Goal: Information Seeking & Learning: Understand process/instructions

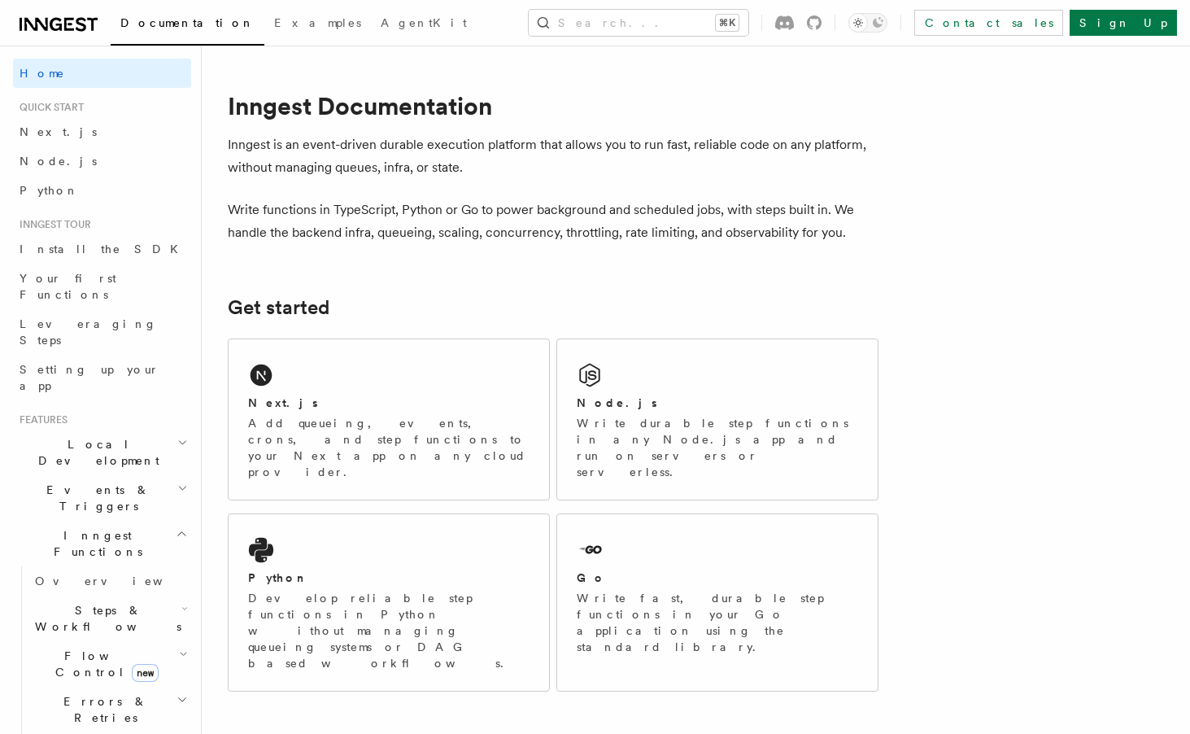
click at [436, 177] on p "Inngest is an event-driven durable execution platform that allows you to run fa…" at bounding box center [553, 156] width 651 height 46
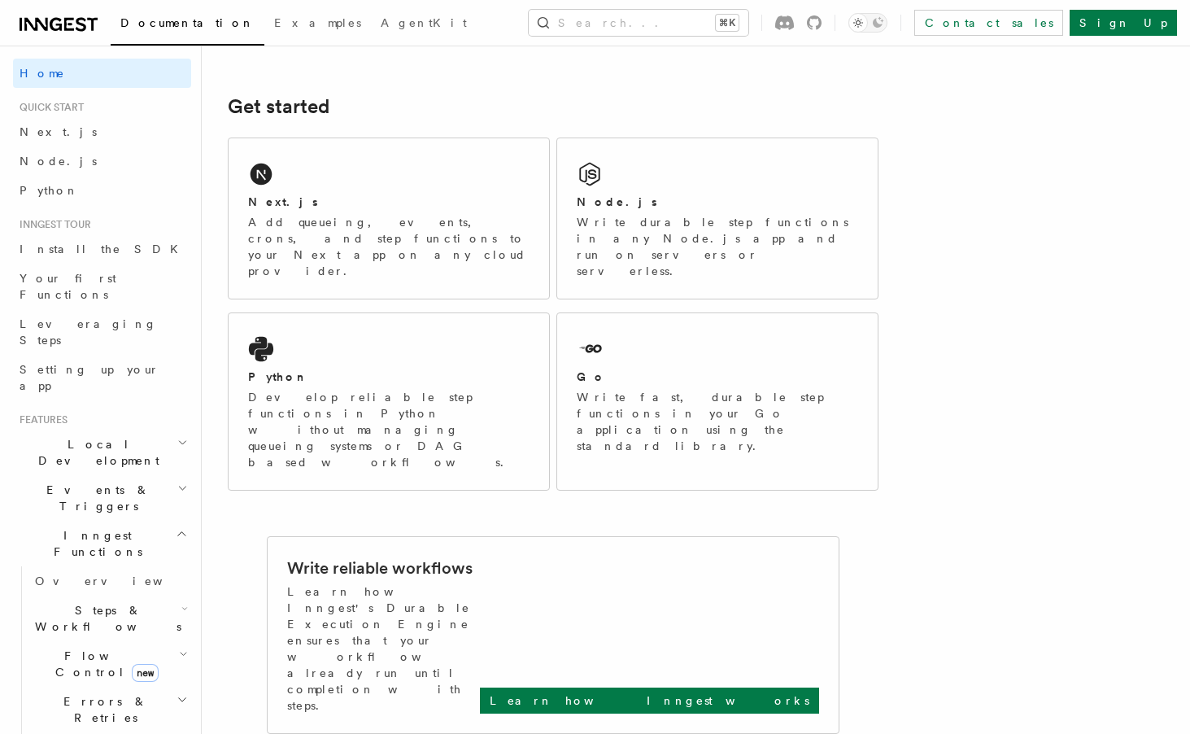
scroll to position [202, 0]
click at [721, 203] on div "Node.js" at bounding box center [717, 201] width 281 height 17
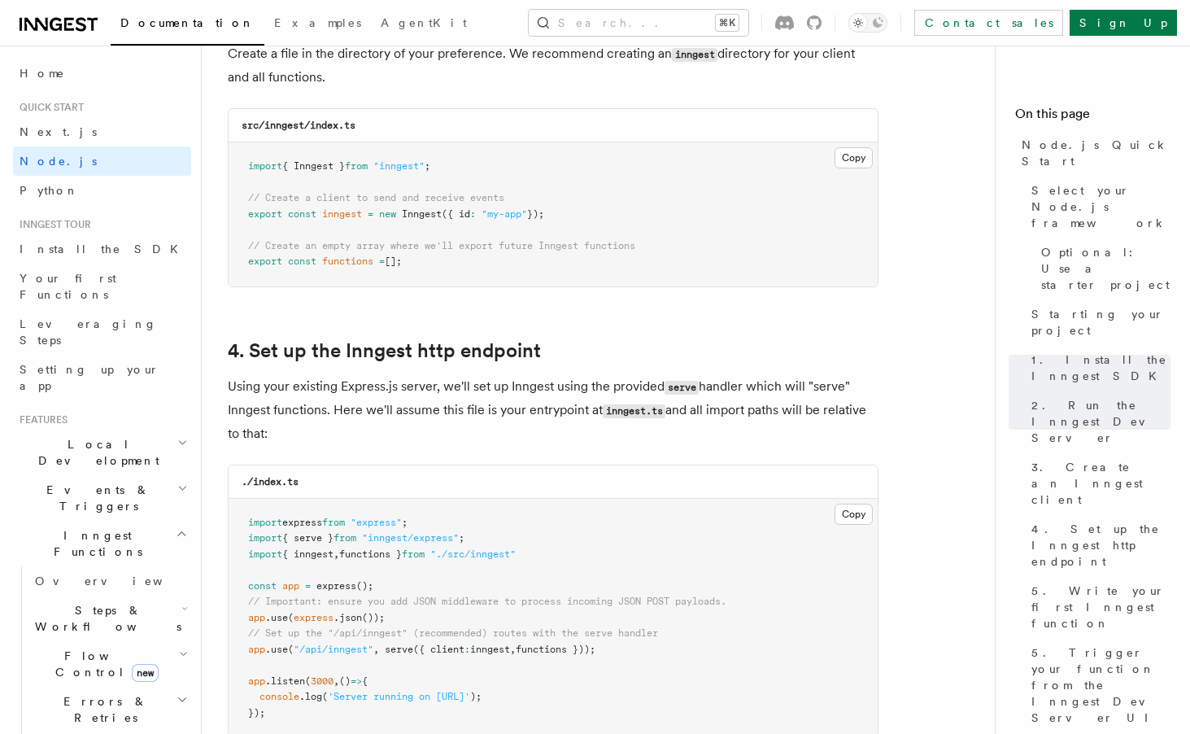
scroll to position [2202, 0]
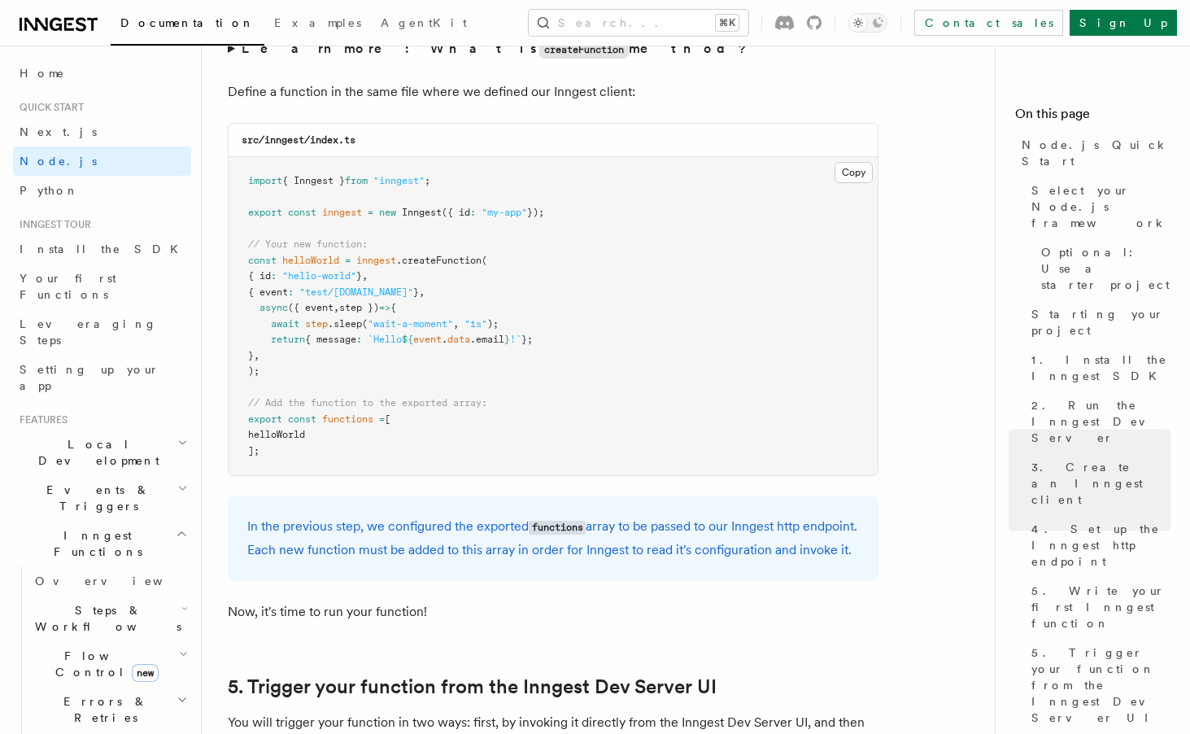
scroll to position [3225, 0]
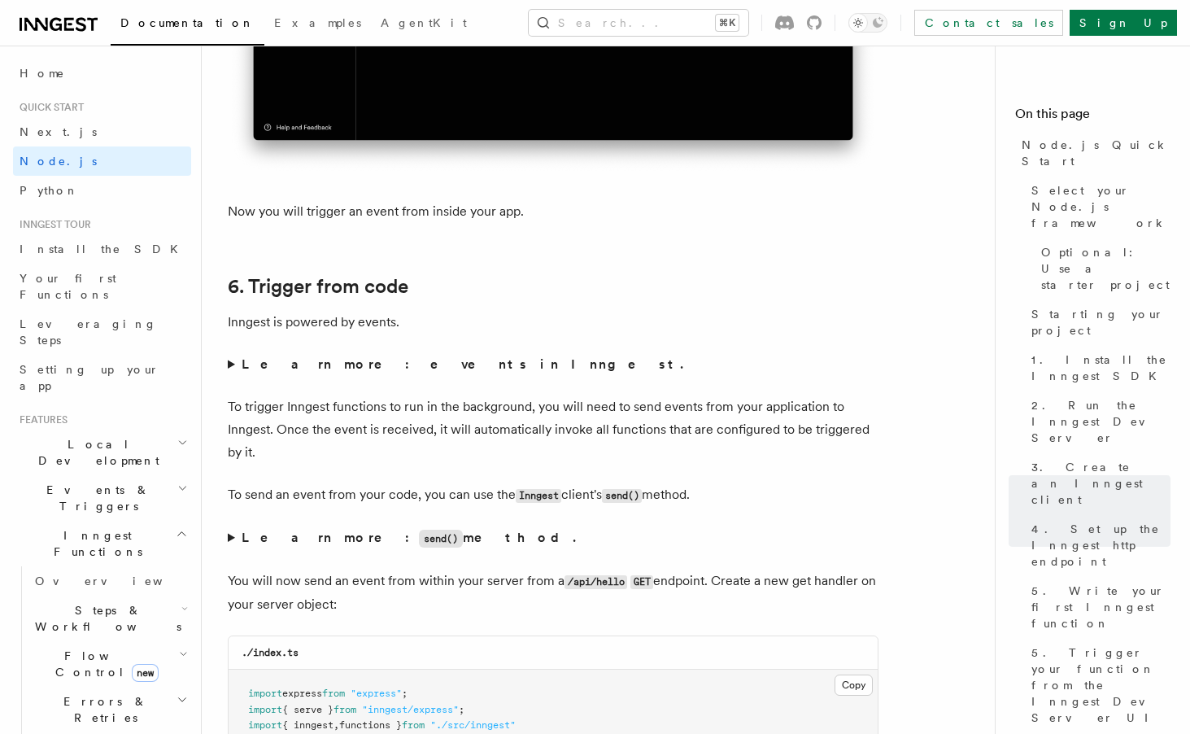
scroll to position [8291, 0]
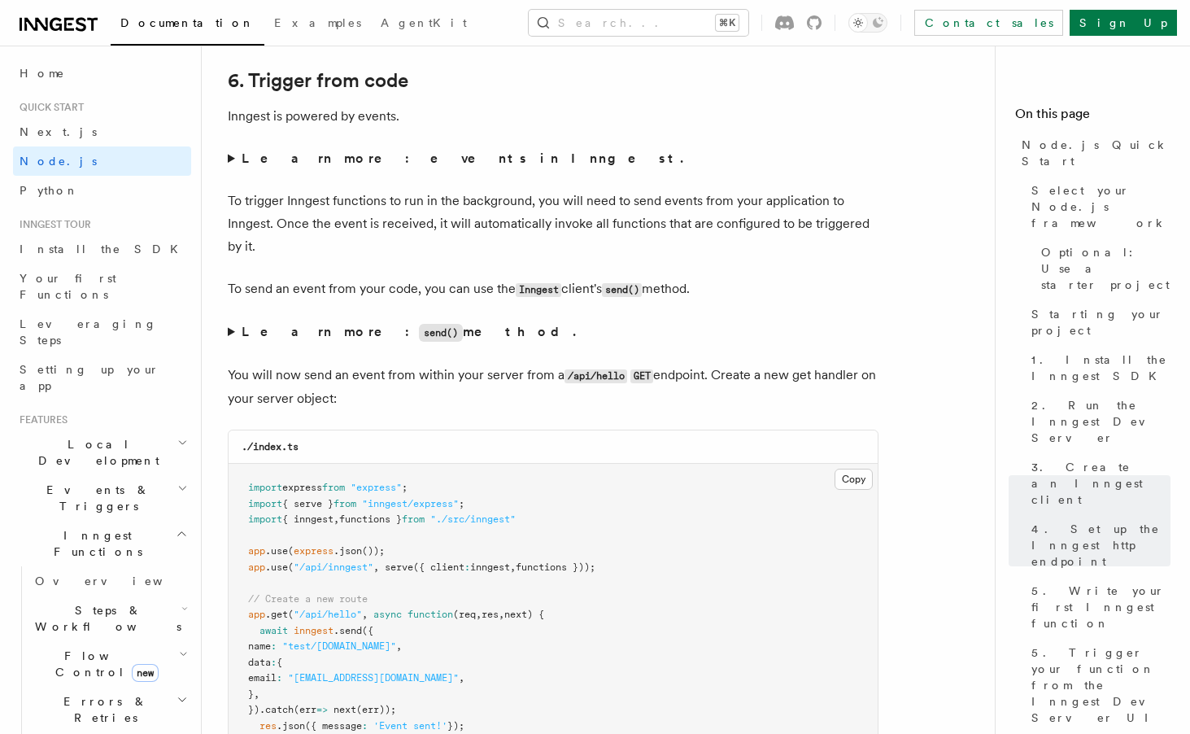
click at [253, 166] on strong "Learn more: events in Inngest." at bounding box center [464, 157] width 445 height 15
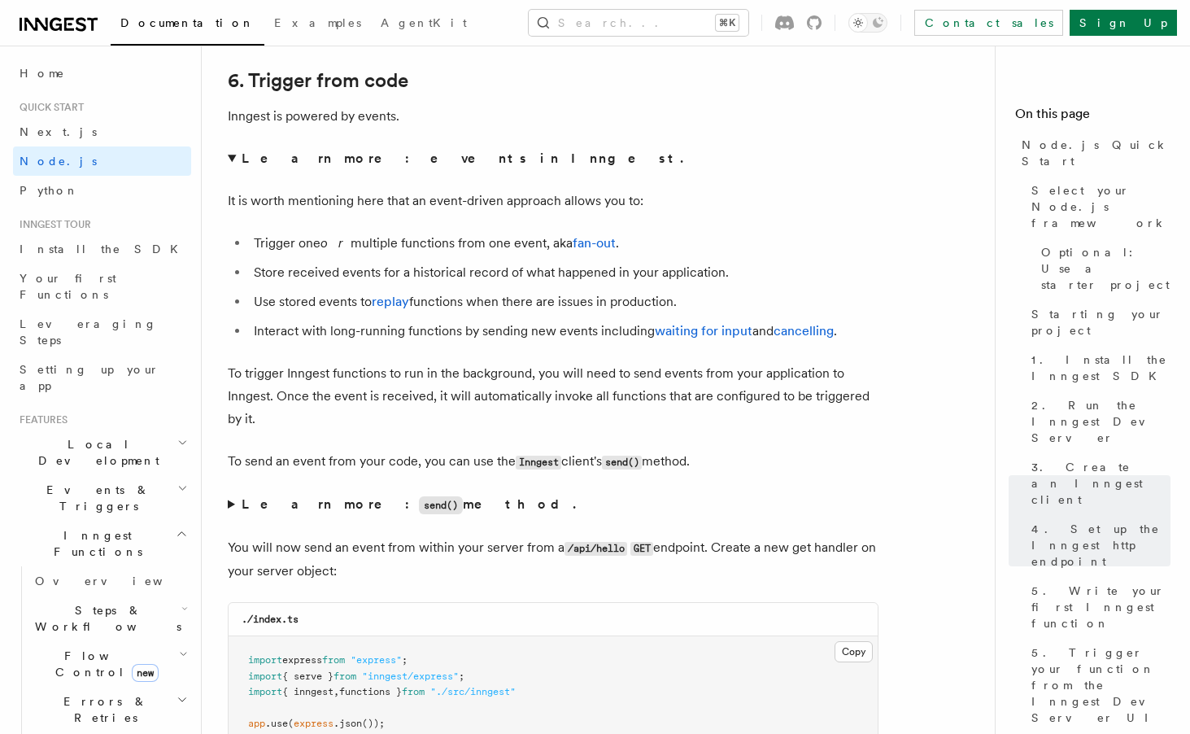
click at [253, 166] on strong "Learn more: events in Inngest." at bounding box center [464, 157] width 445 height 15
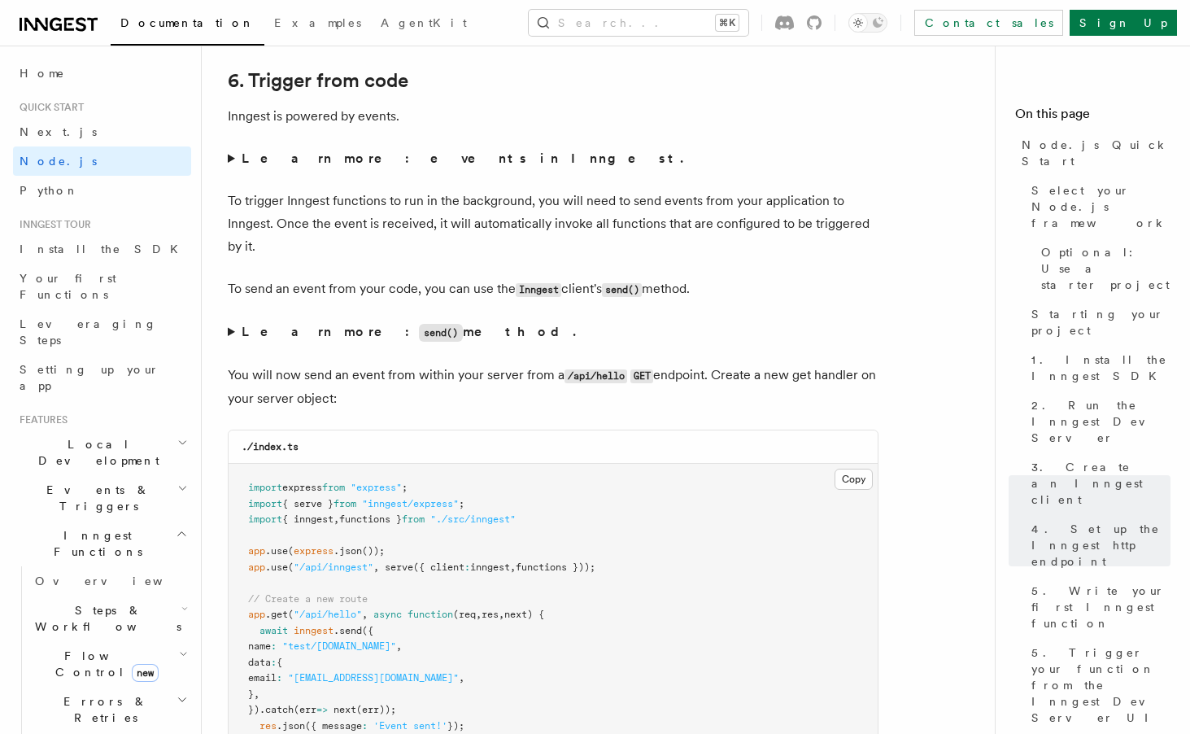
click at [397, 258] on p "To trigger Inngest functions to run in the background, you will need to send ev…" at bounding box center [553, 223] width 651 height 68
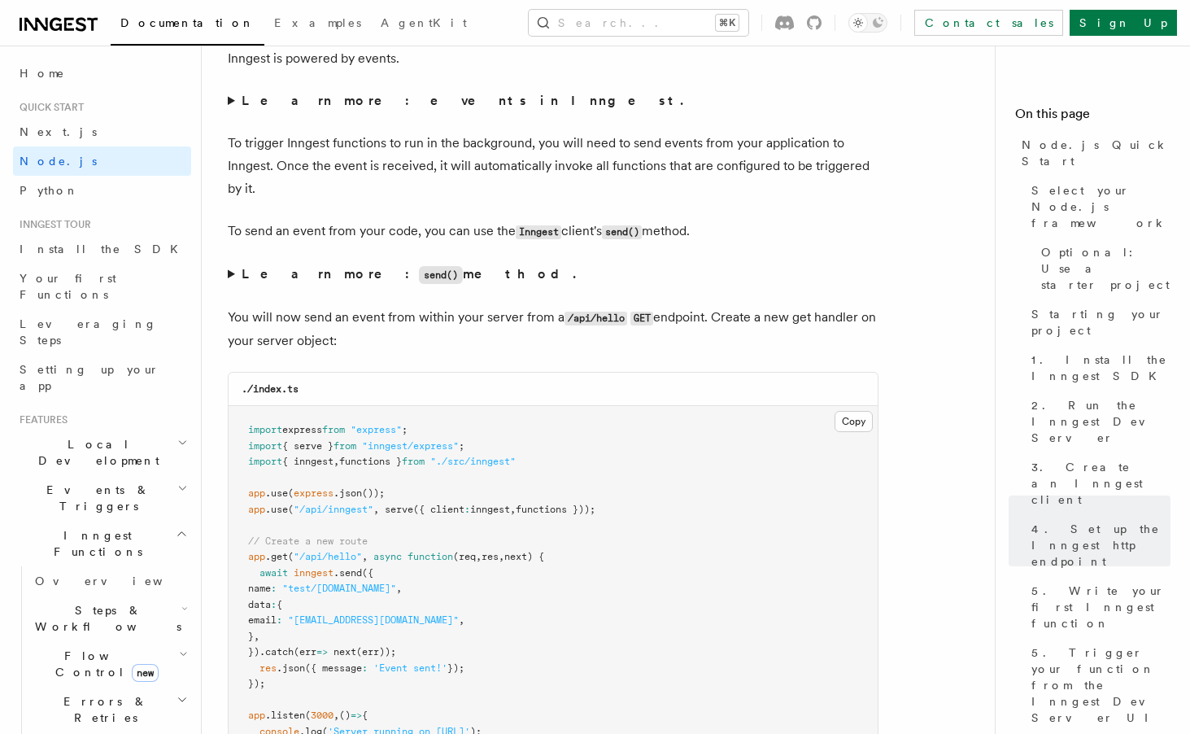
scroll to position [8378, 0]
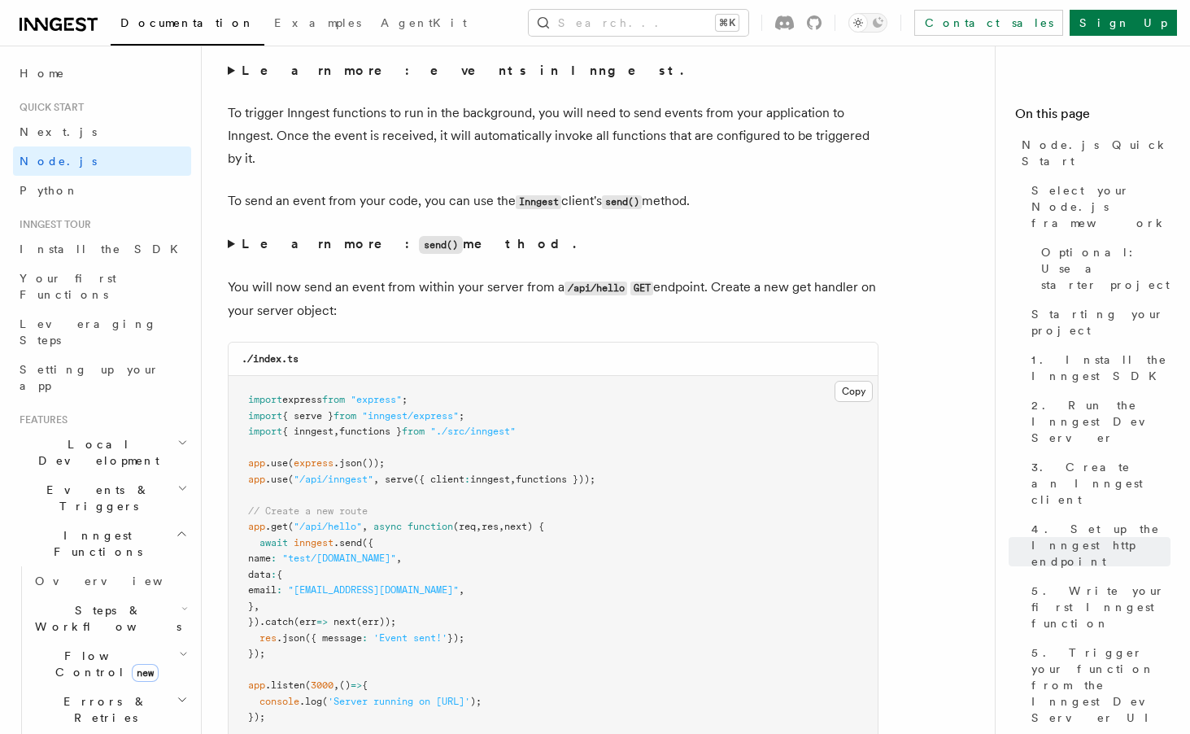
click at [377, 251] on strong "Learn more: send() method." at bounding box center [410, 243] width 337 height 15
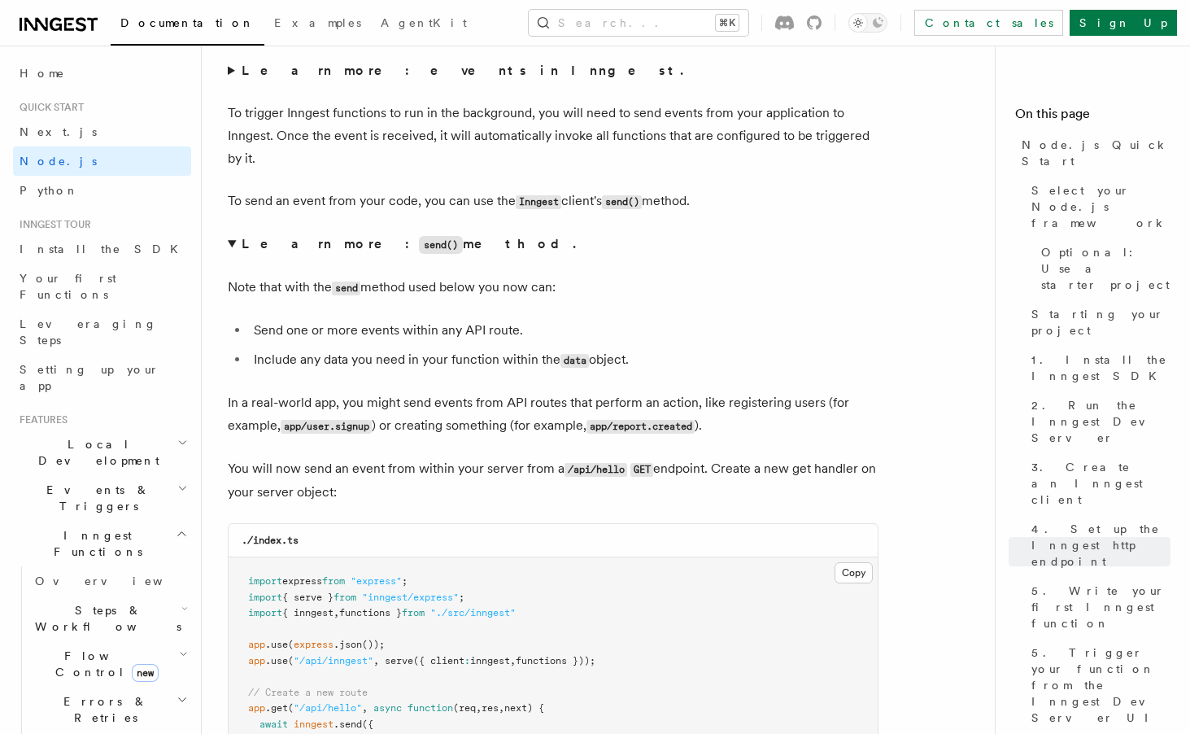
click at [377, 251] on strong "Learn more: send() method." at bounding box center [410, 243] width 337 height 15
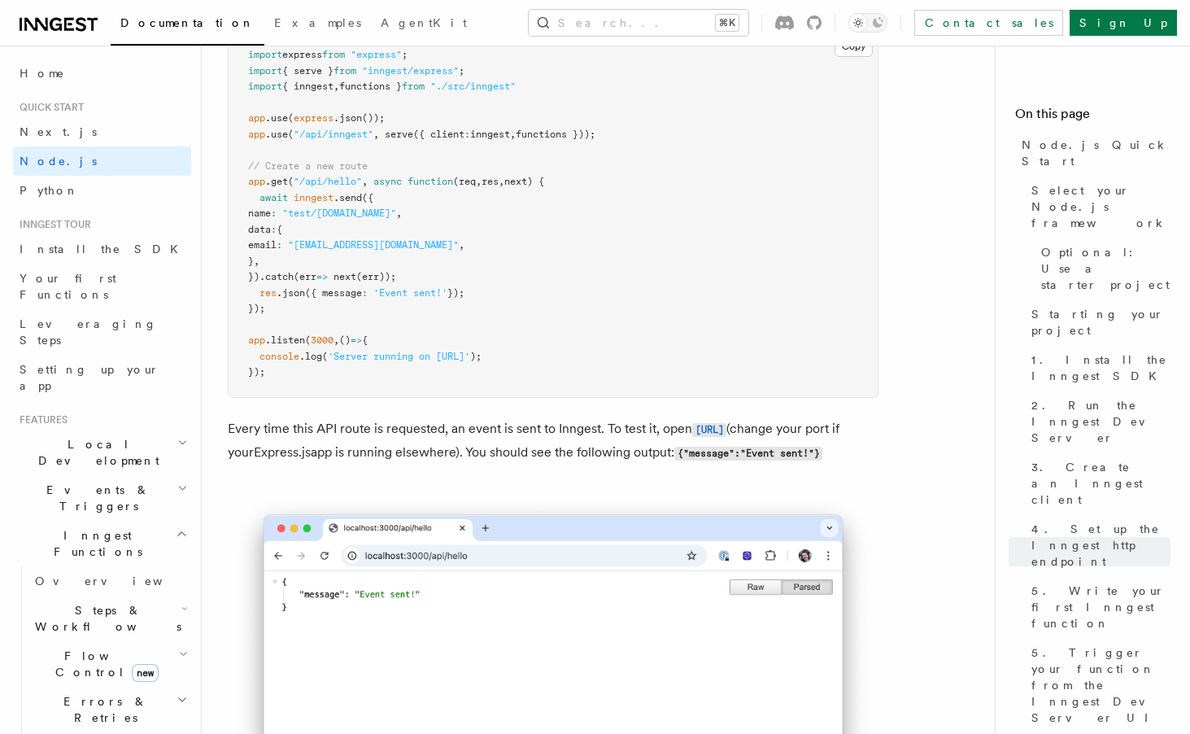
scroll to position [8726, 0]
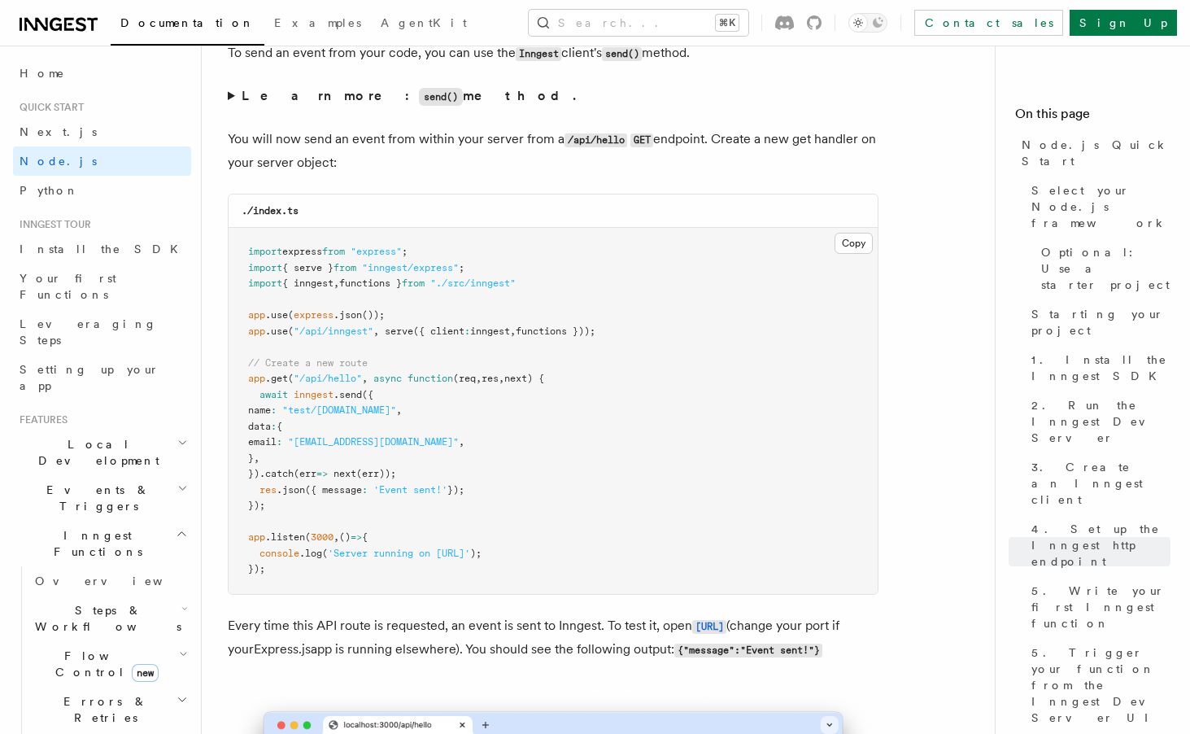
scroll to position [8533, 0]
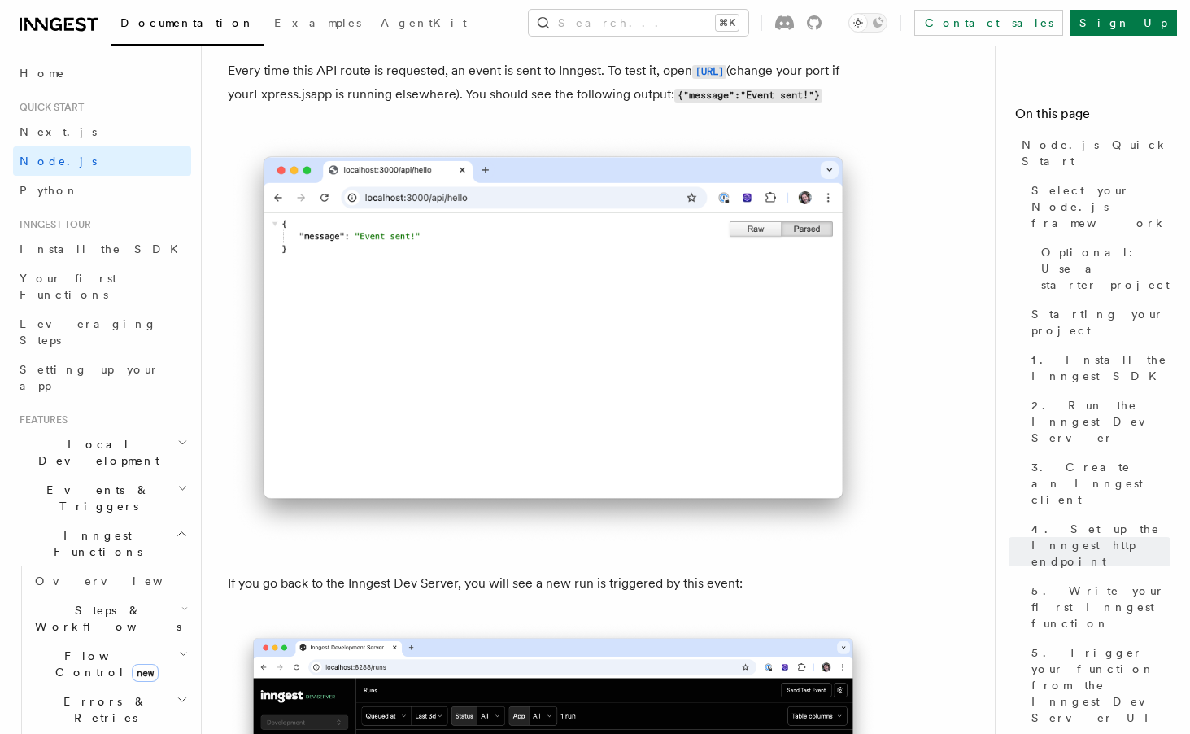
scroll to position [9091, 0]
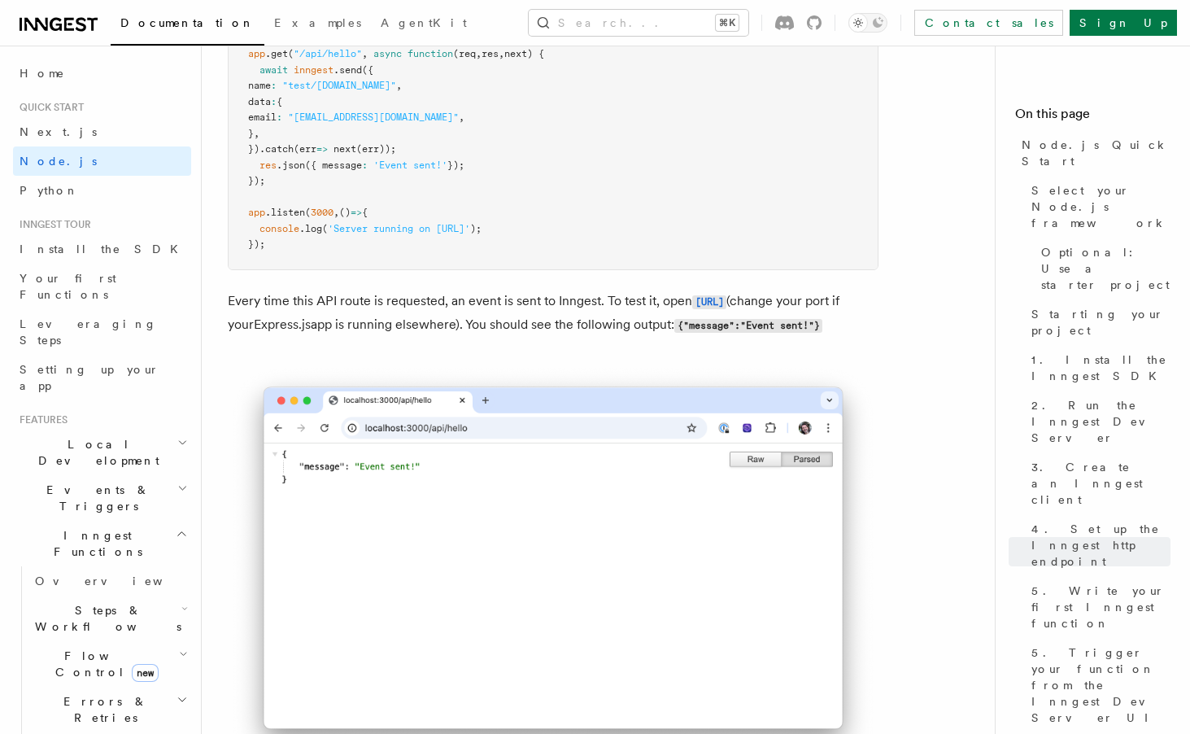
scroll to position [8839, 0]
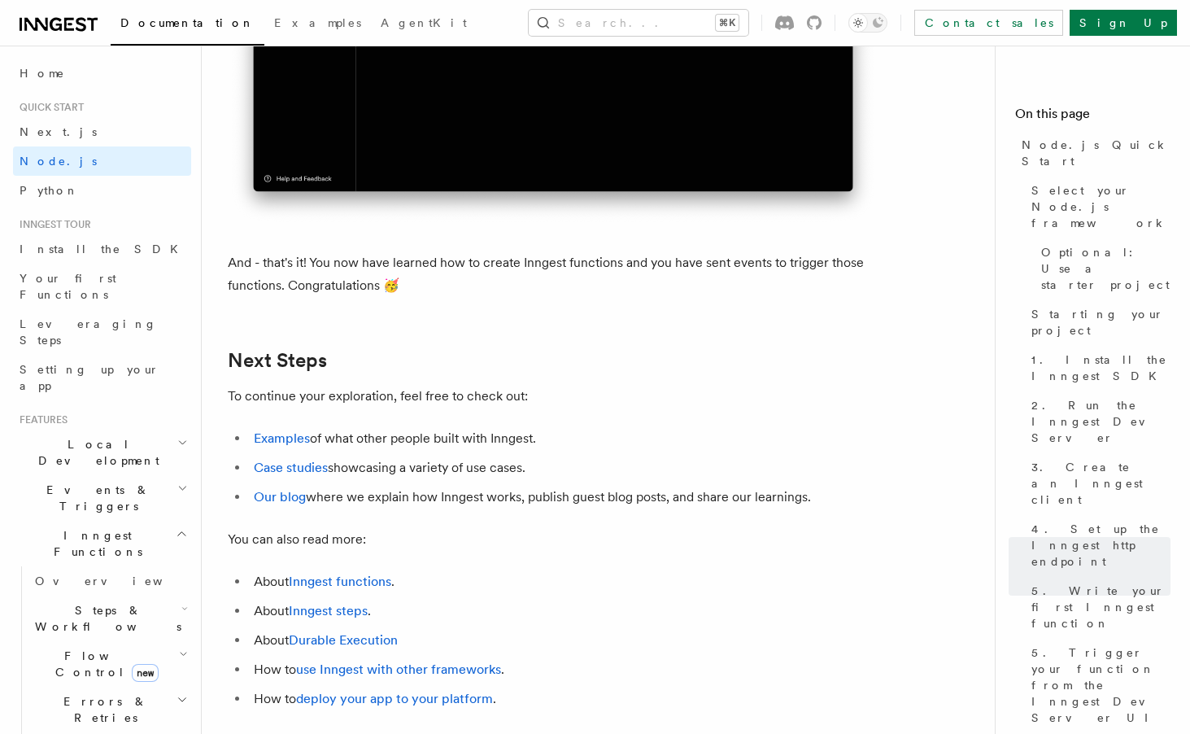
scroll to position [9889, 0]
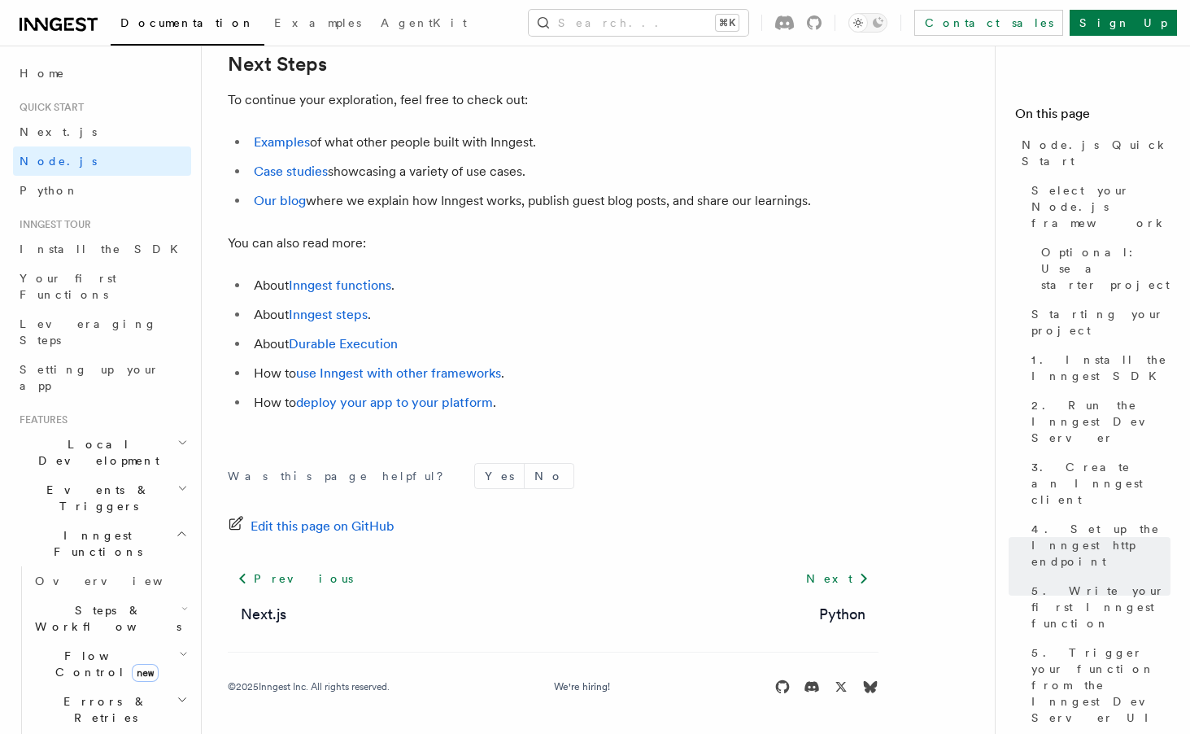
scroll to position [10203, 0]
click at [305, 150] on link "Examples" at bounding box center [282, 141] width 56 height 15
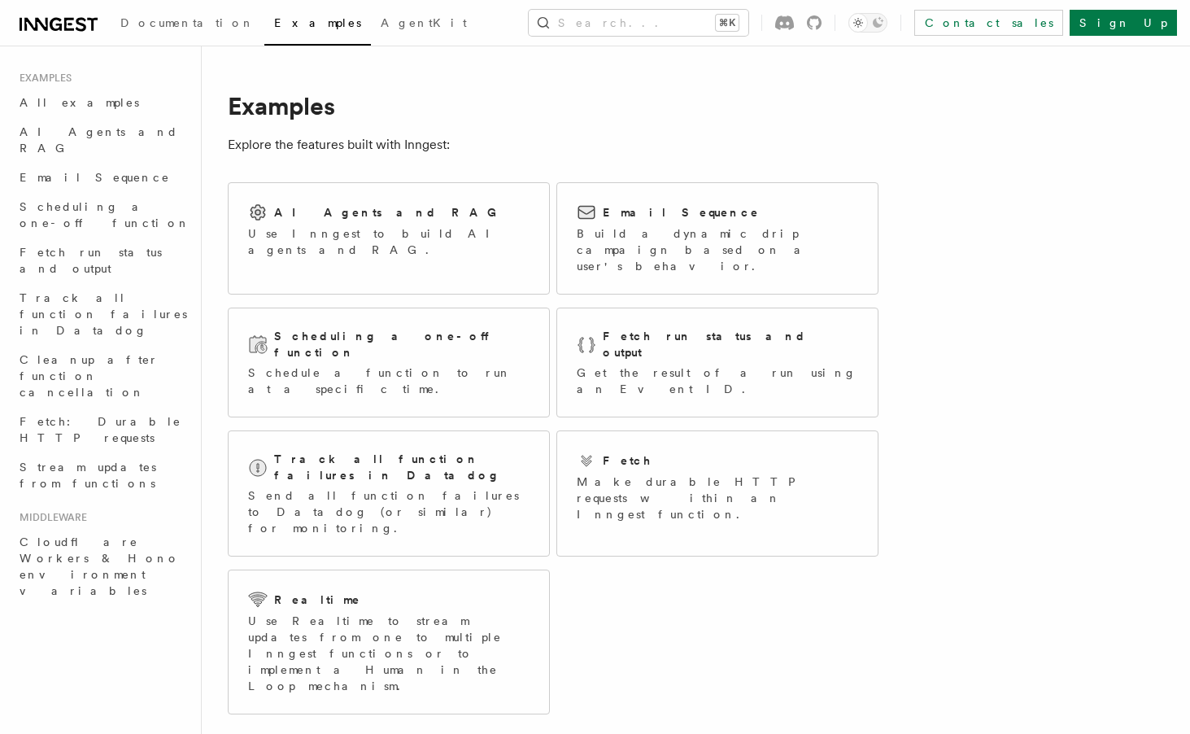
click at [304, 154] on p "Explore the features built with Inngest:" at bounding box center [553, 144] width 651 height 23
click at [359, 225] on p "Use Inngest to build AI agents and RAG." at bounding box center [388, 241] width 281 height 33
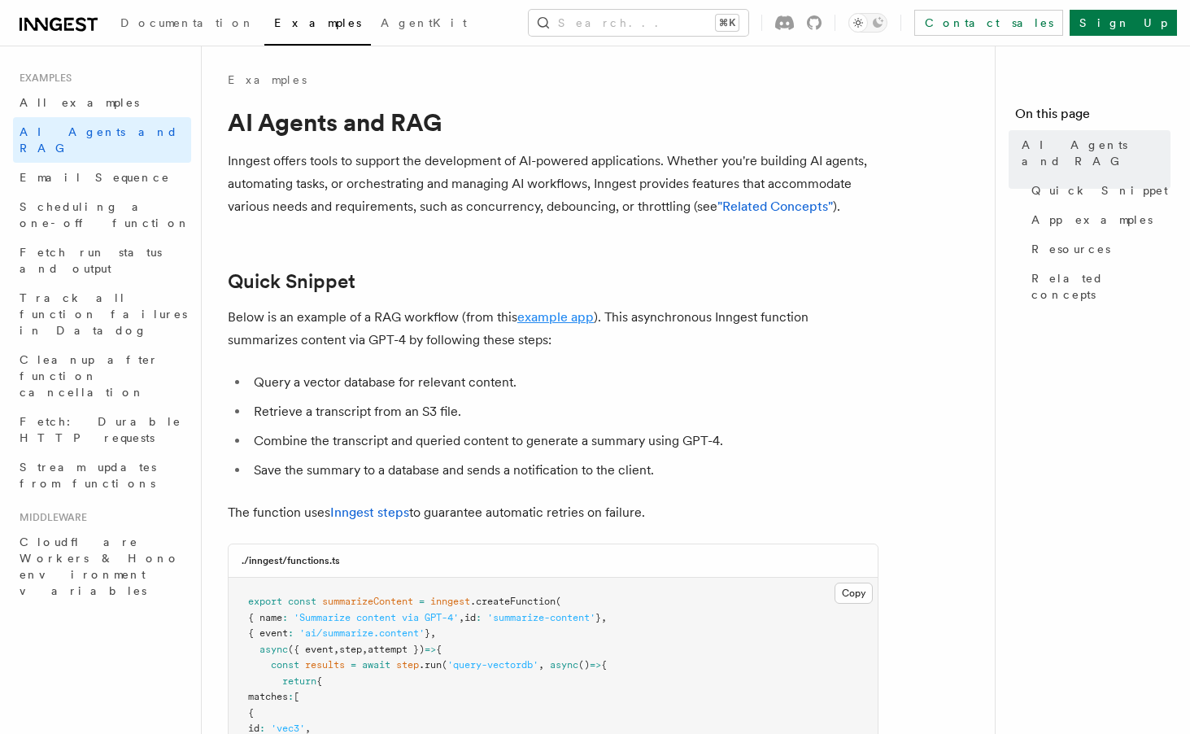
click at [540, 320] on link "example app" at bounding box center [555, 316] width 76 height 15
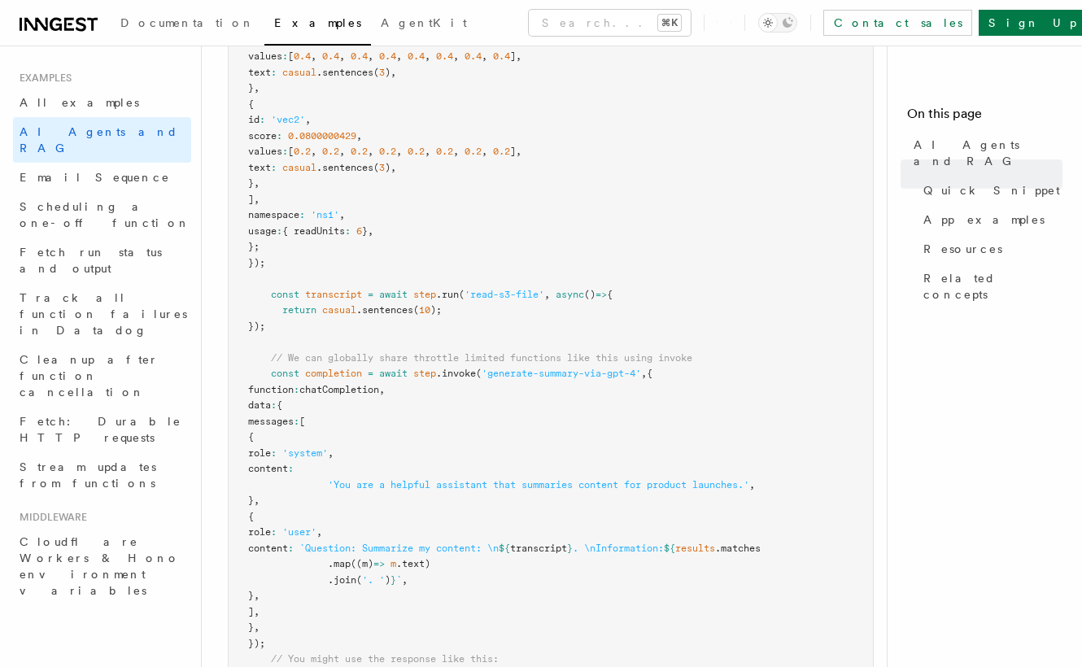
scroll to position [801, 0]
click at [445, 318] on pre "export const summarizeContent = inngest .createFunction ( { name : 'Summarize c…" at bounding box center [551, 323] width 644 height 1095
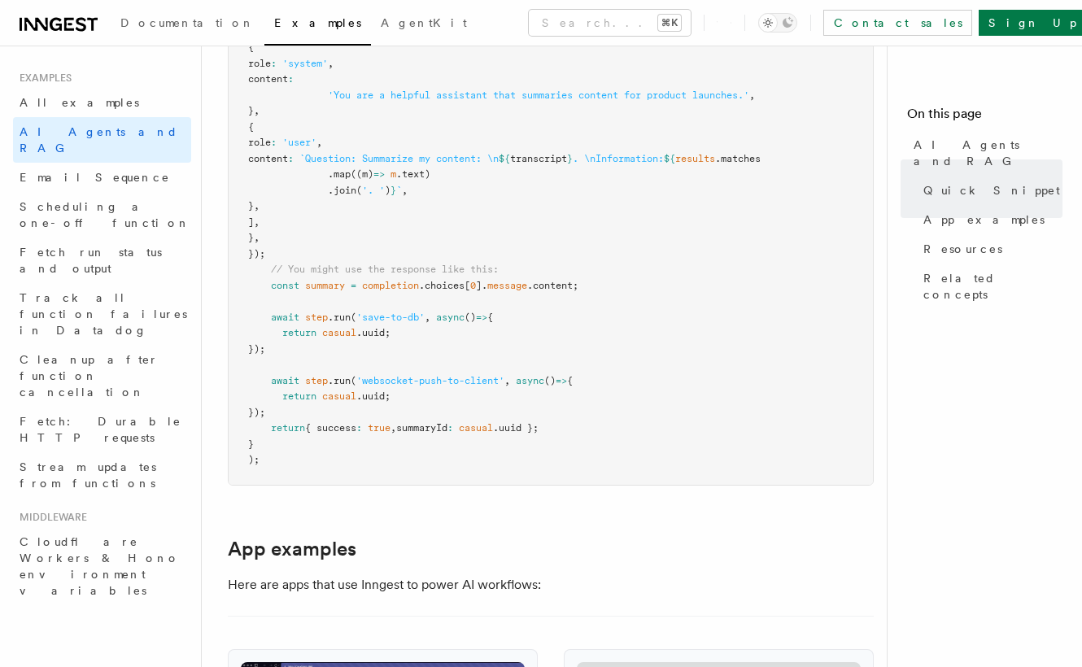
scroll to position [1191, 0]
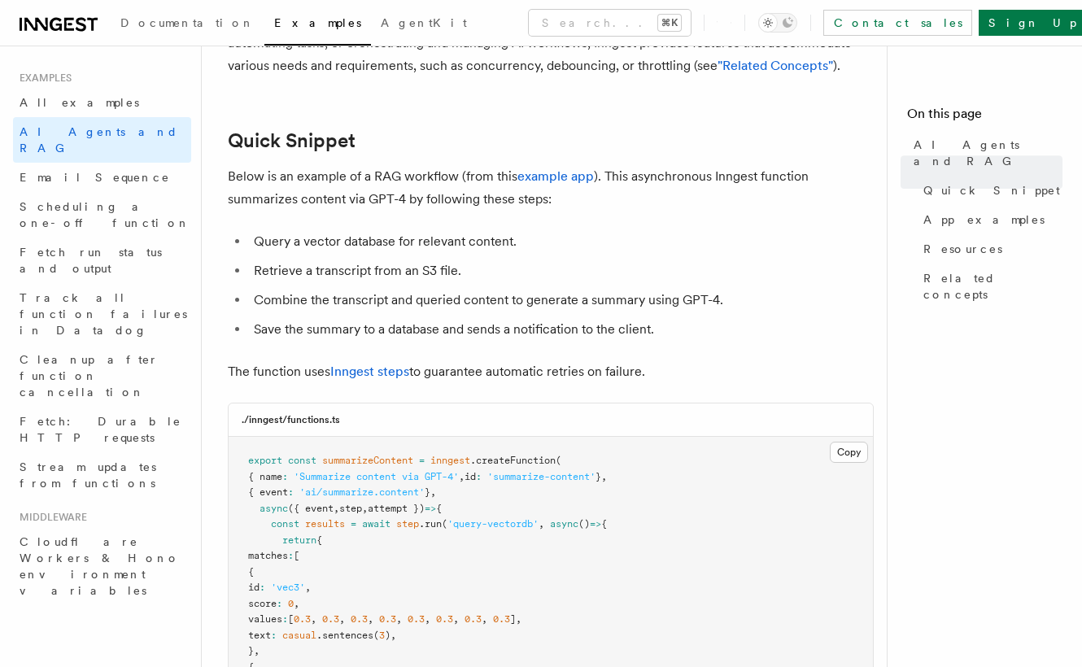
scroll to position [95, 0]
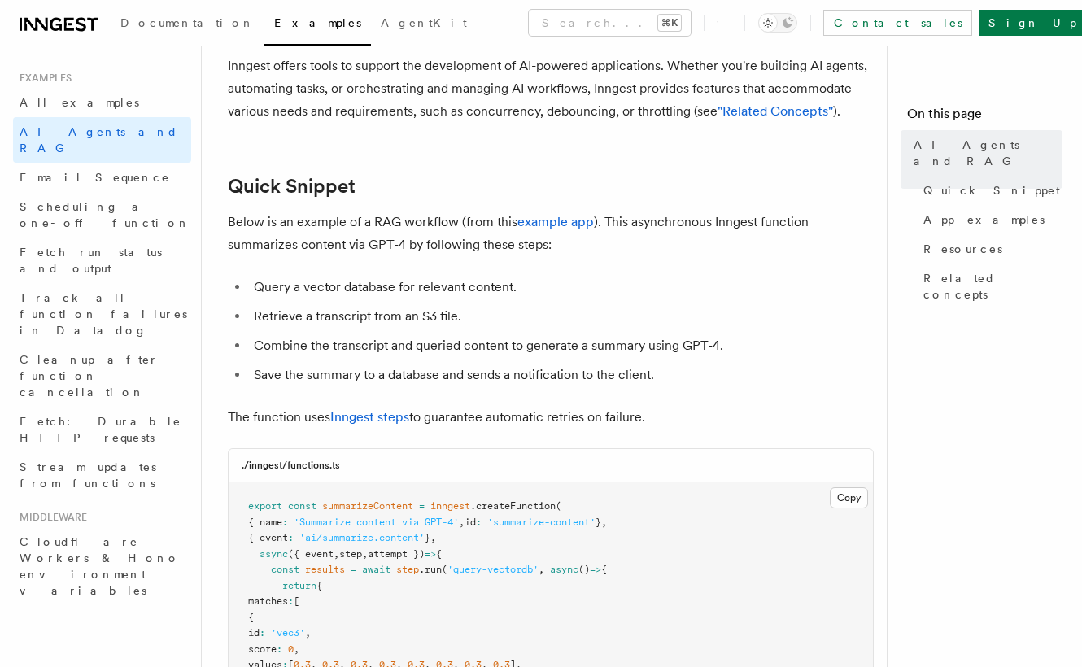
click at [516, 368] on li "Save the summary to a database and sends a notification to the client." at bounding box center [561, 375] width 625 height 23
click at [523, 305] on li "Retrieve a transcript from an S3 file." at bounding box center [561, 316] width 625 height 23
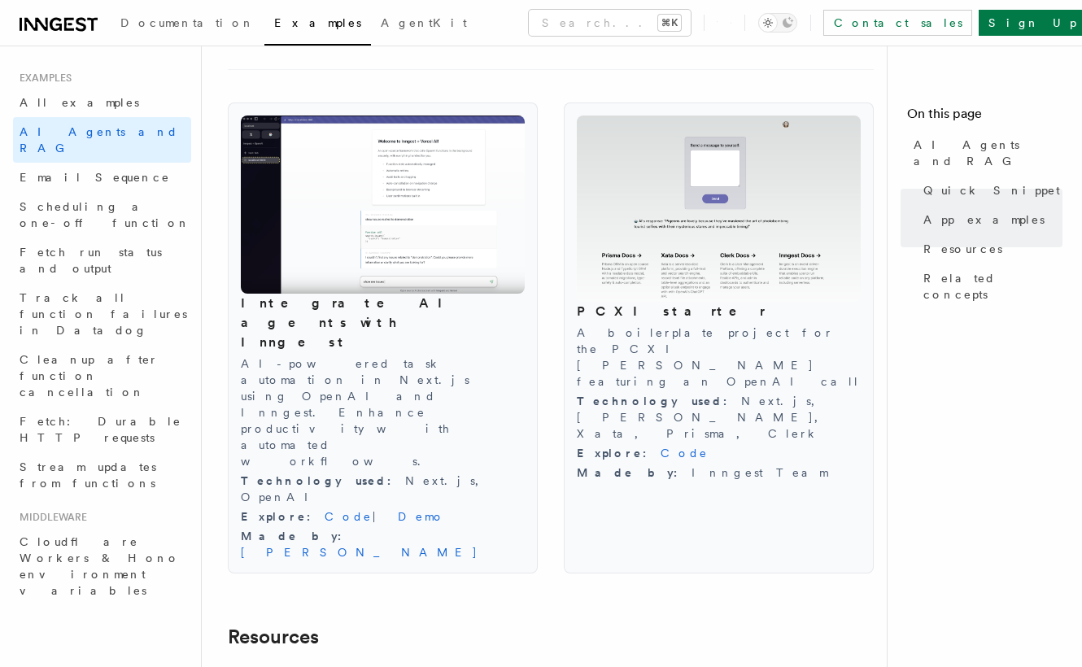
scroll to position [1738, 0]
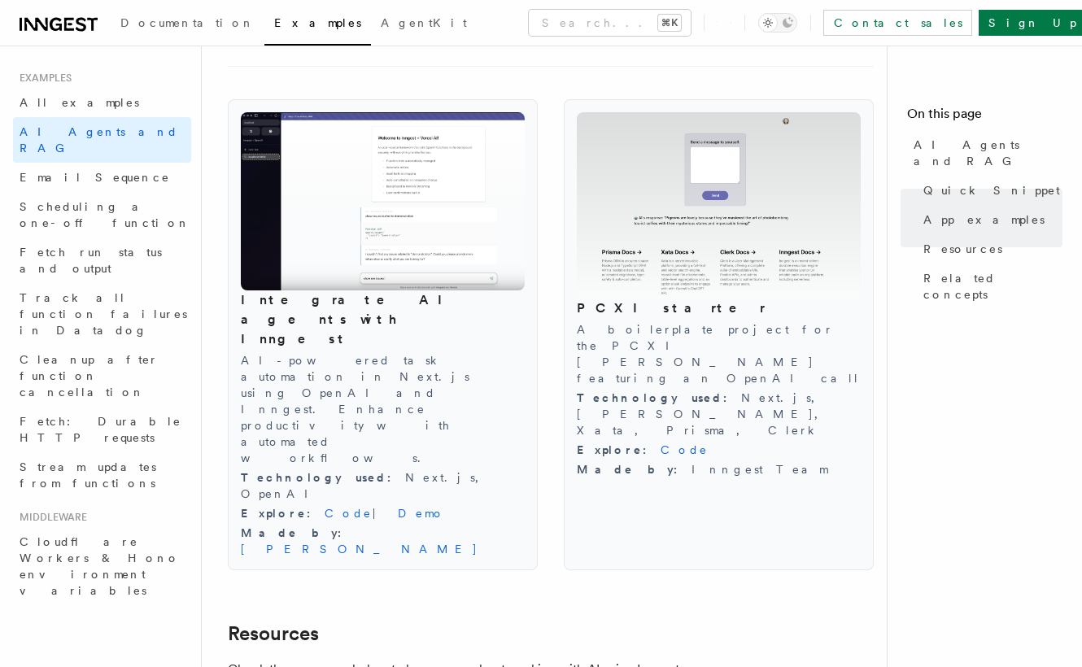
click at [570, 484] on article "Examples AI Agents and RAG Inngest offers tools to support the development of A…" at bounding box center [551, 329] width 646 height 3991
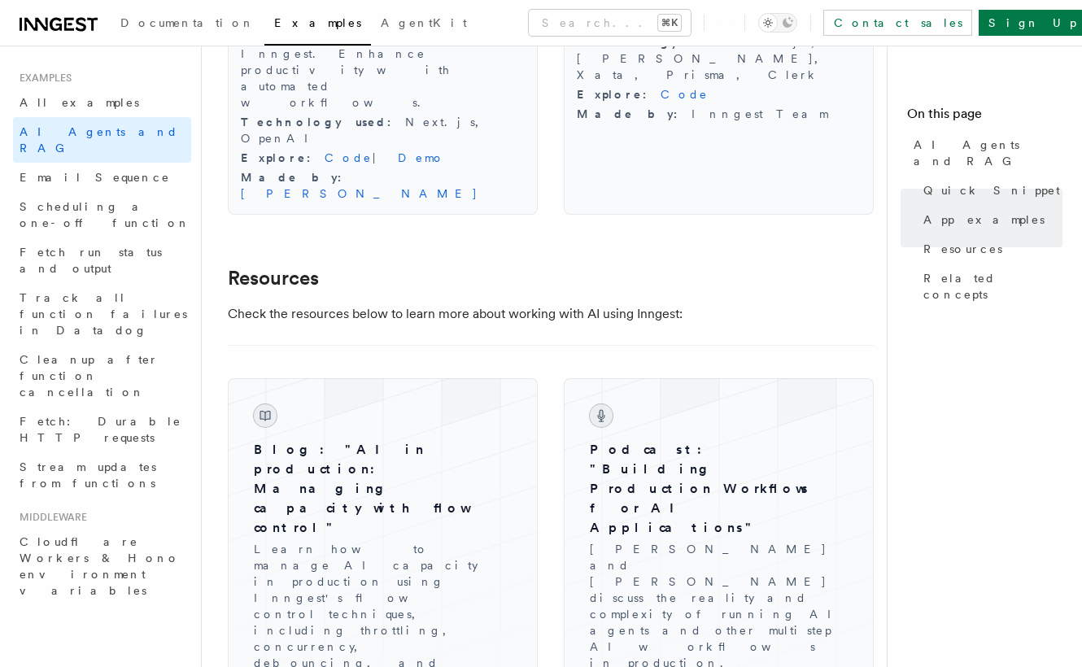
scroll to position [2148, 0]
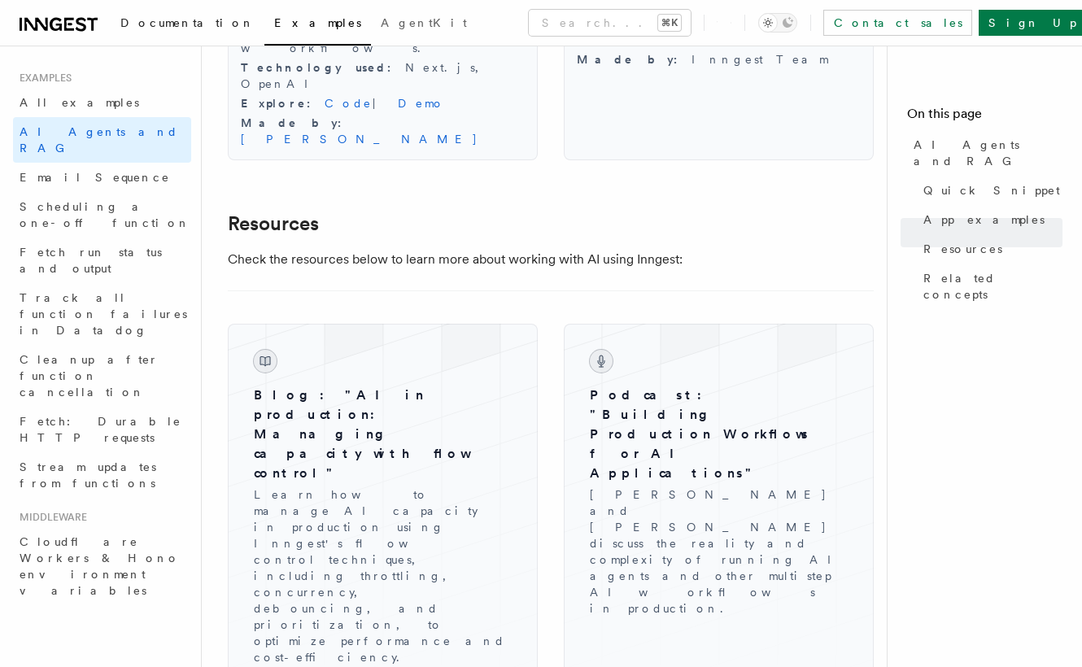
click at [163, 15] on link "Documentation" at bounding box center [188, 24] width 154 height 39
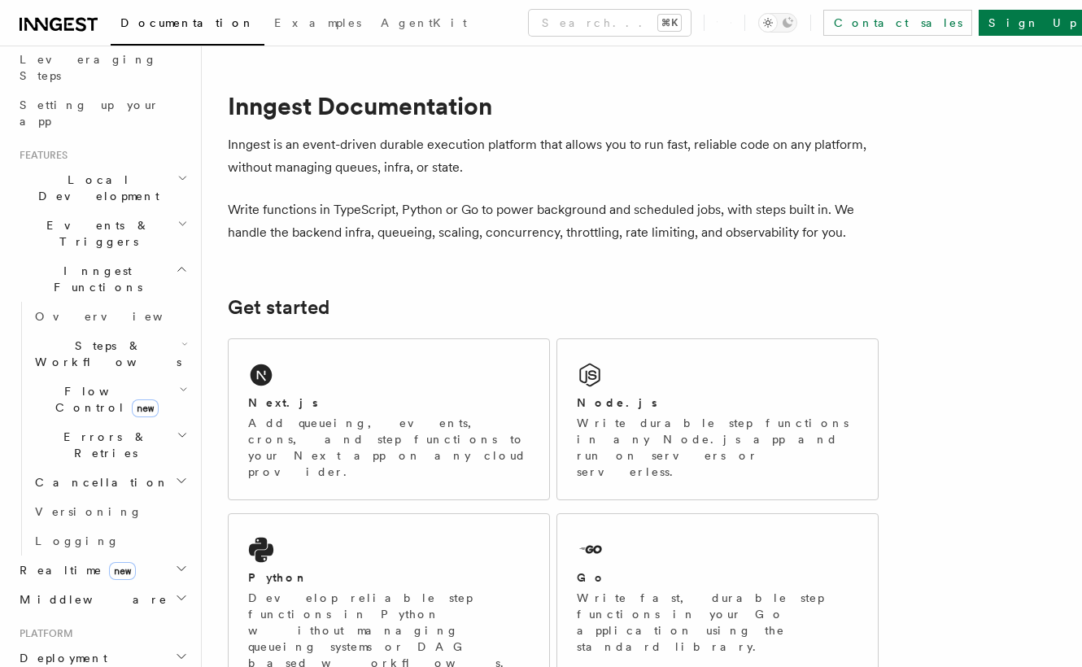
scroll to position [272, 0]
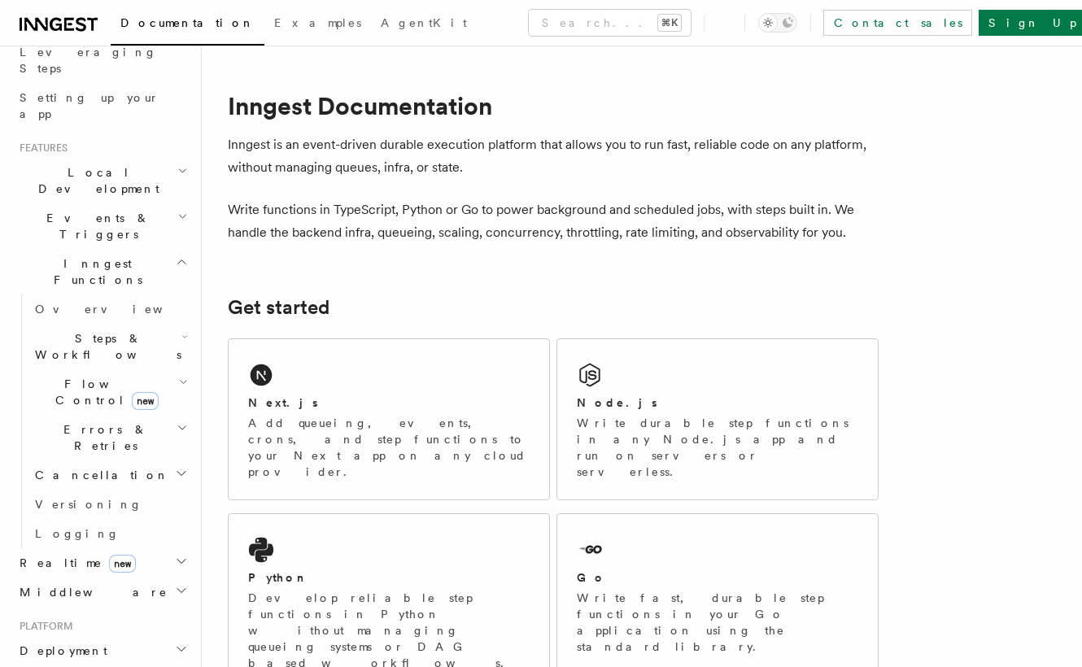
click at [85, 330] on span "Steps & Workflows" at bounding box center [104, 346] width 153 height 33
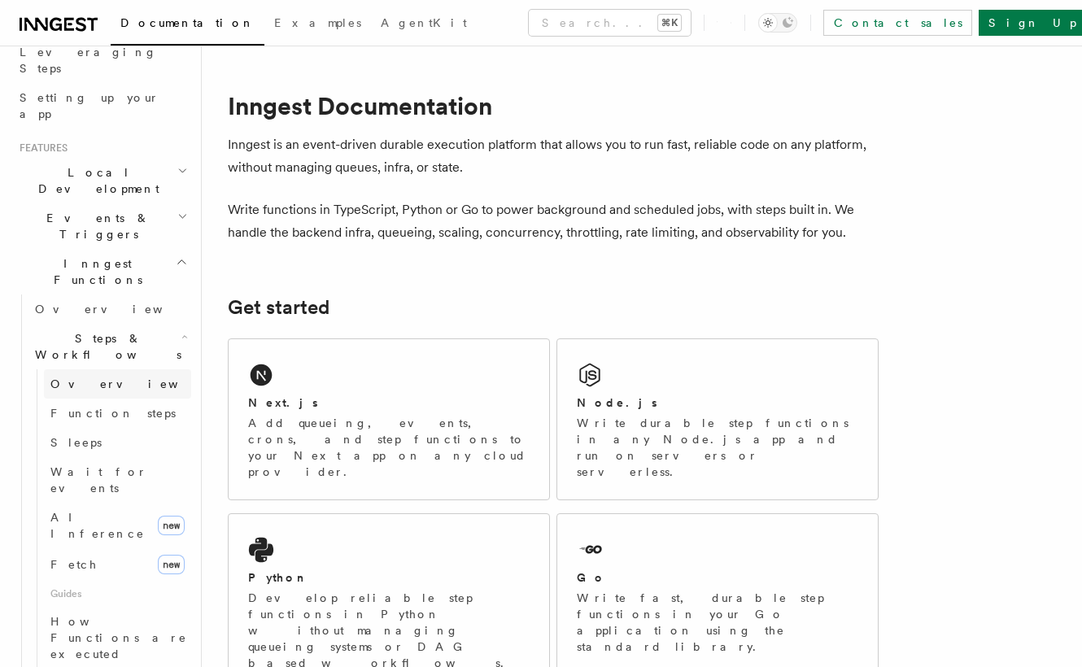
click at [83, 377] on span "Overview" at bounding box center [134, 383] width 168 height 13
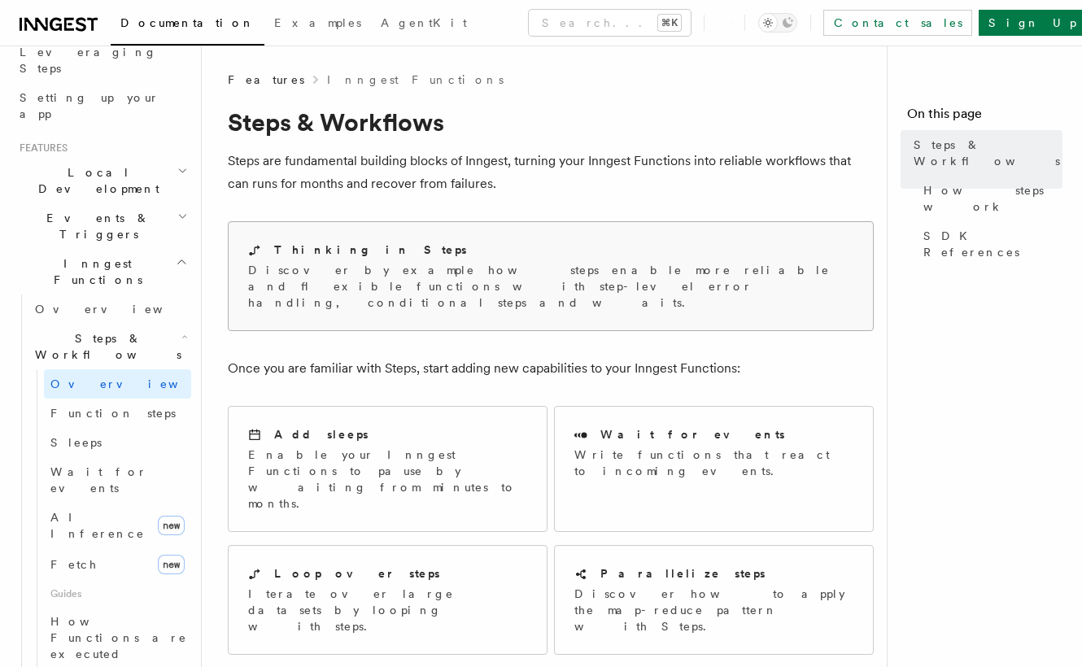
click at [291, 290] on p "Discover by example how steps enable more reliable and flexible functions with …" at bounding box center [550, 286] width 605 height 49
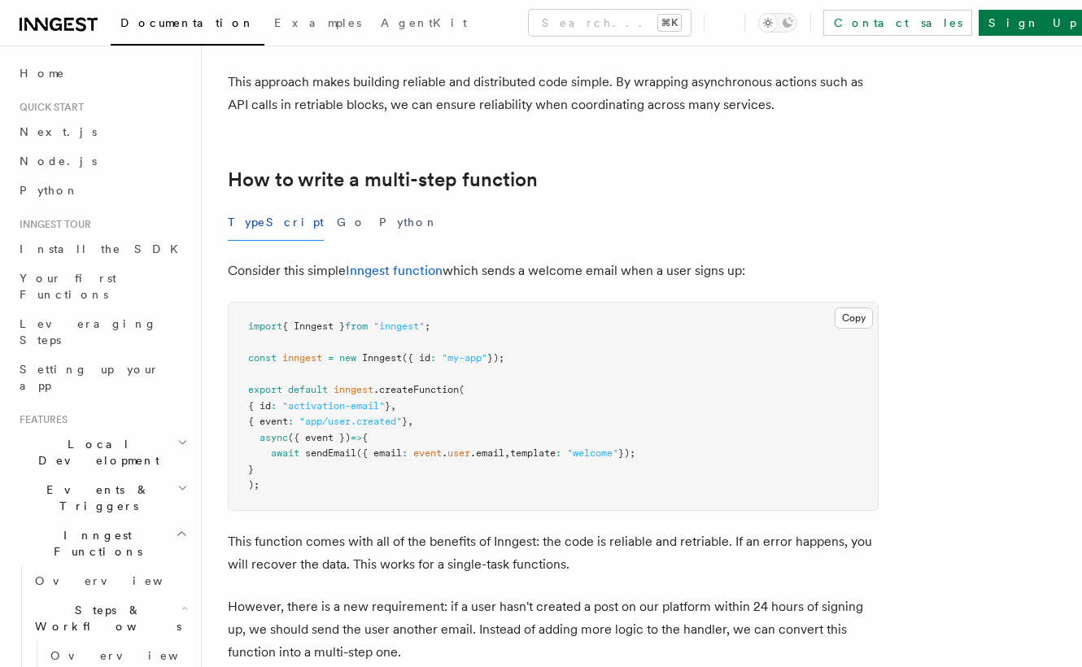
scroll to position [429, 0]
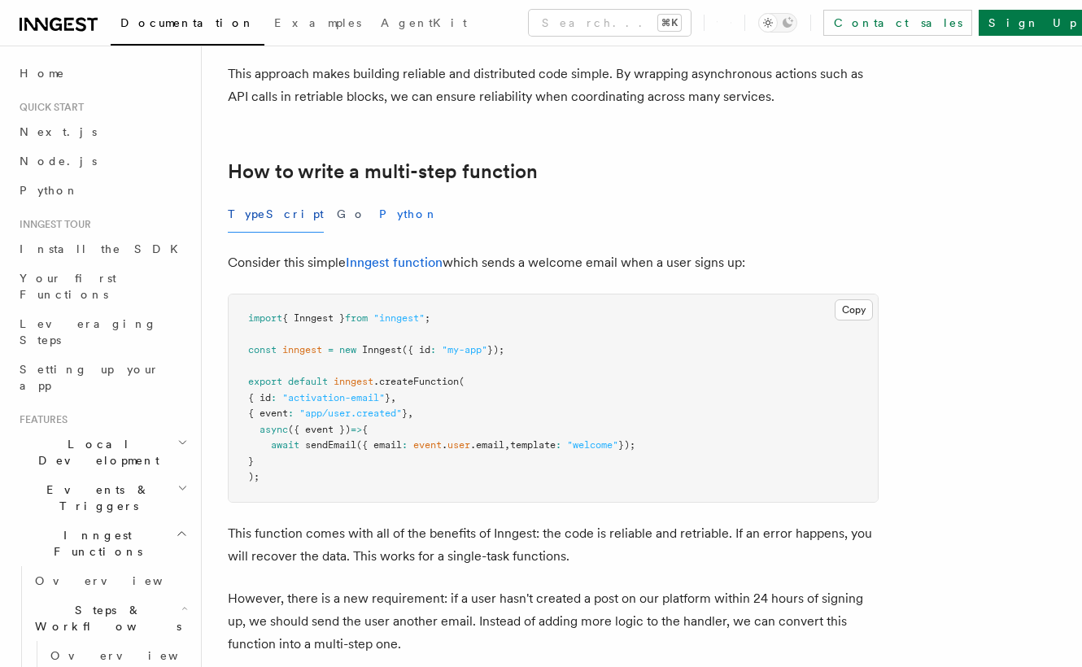
click at [379, 217] on button "Python" at bounding box center [408, 214] width 59 height 37
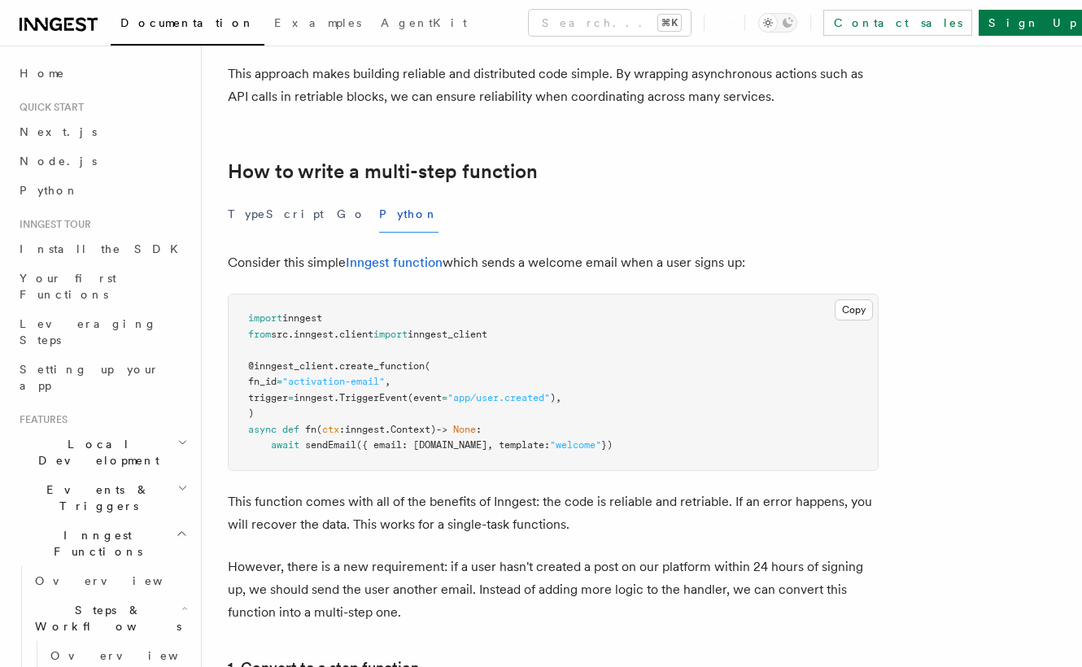
click at [504, 200] on div "TypeScript Go Python" at bounding box center [553, 214] width 651 height 37
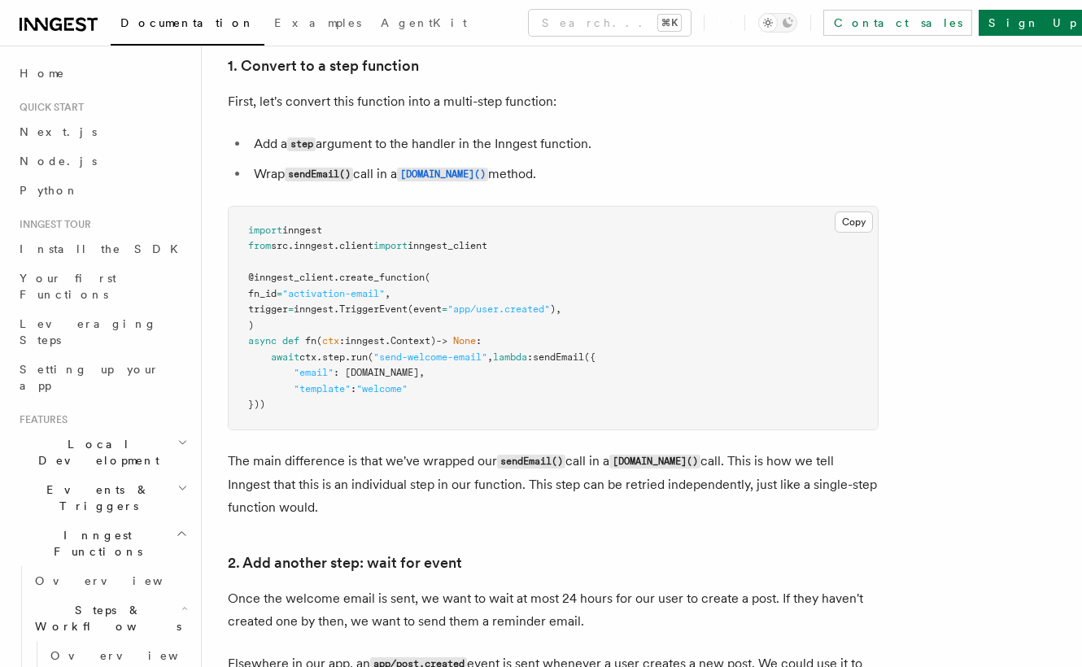
scroll to position [1045, 0]
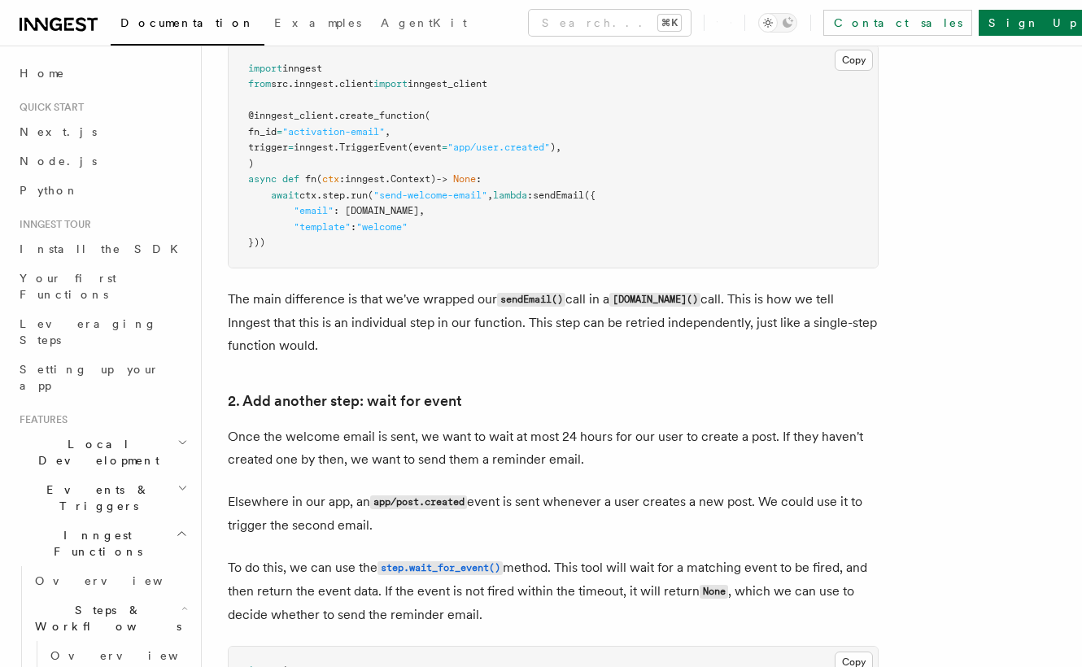
scroll to position [1212, 0]
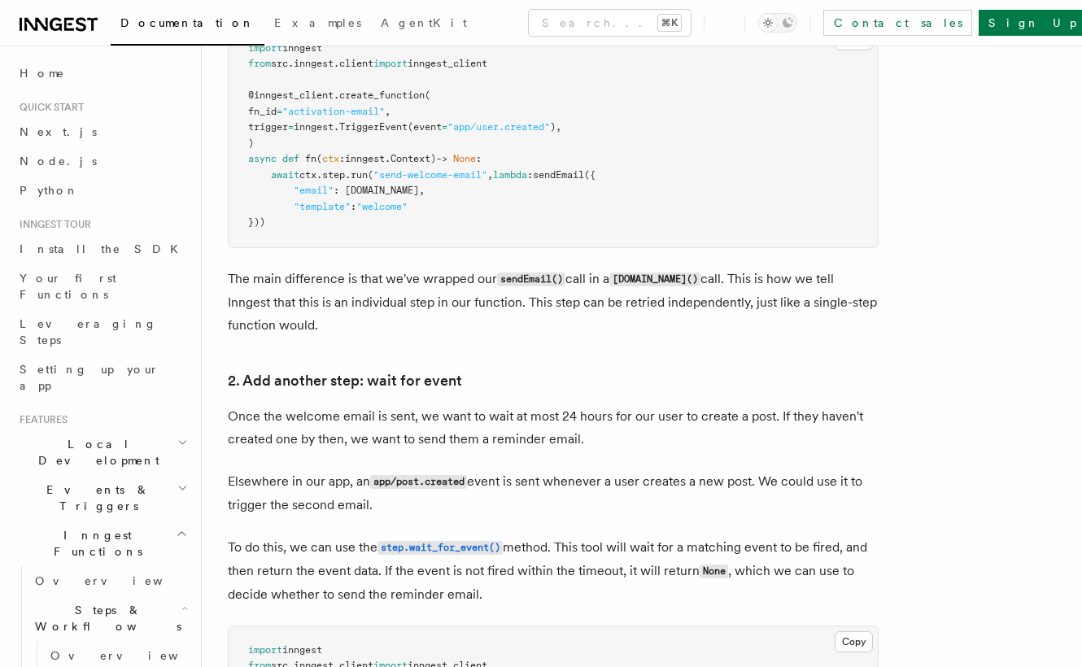
click at [507, 498] on p "Elsewhere in our app, an app/post.created event is sent whenever a user creates…" at bounding box center [553, 493] width 651 height 46
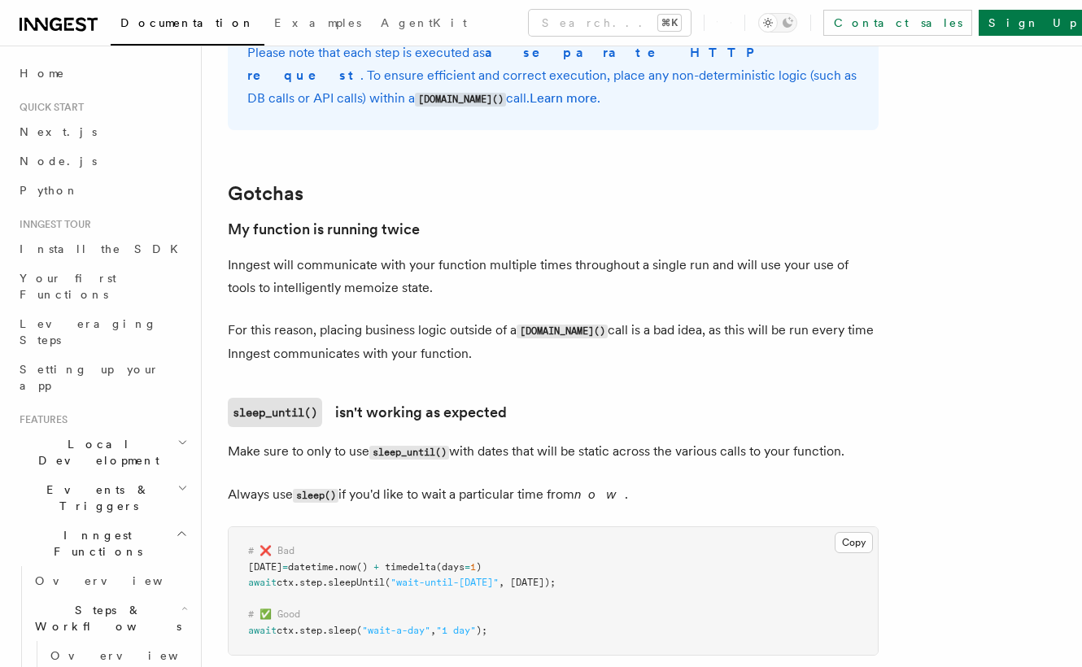
scroll to position [3334, 0]
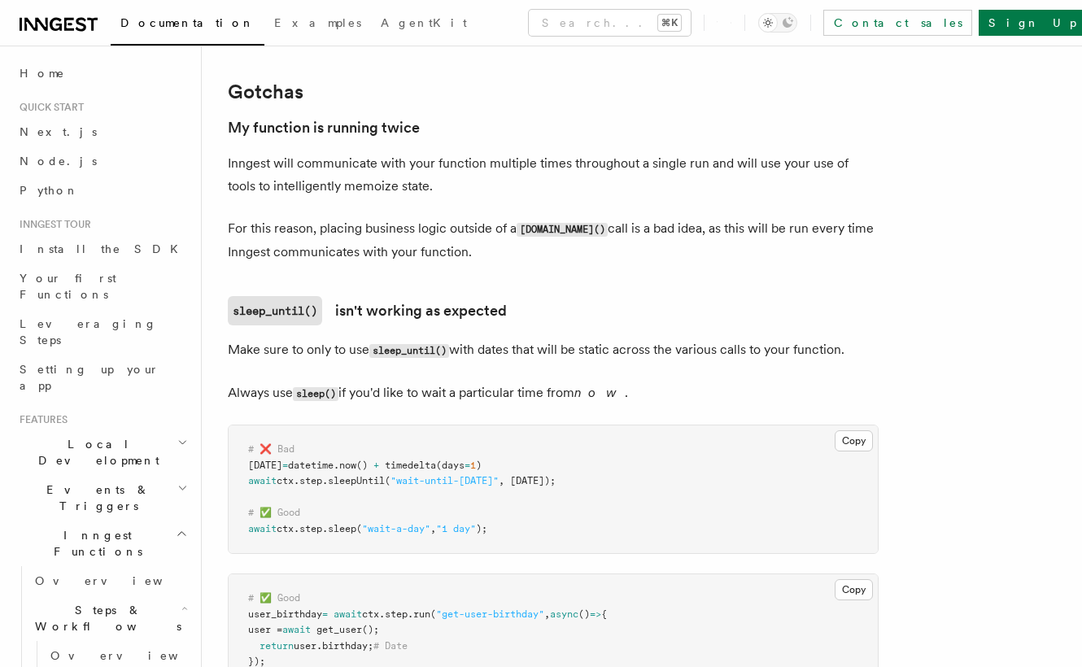
scroll to position [3424, 0]
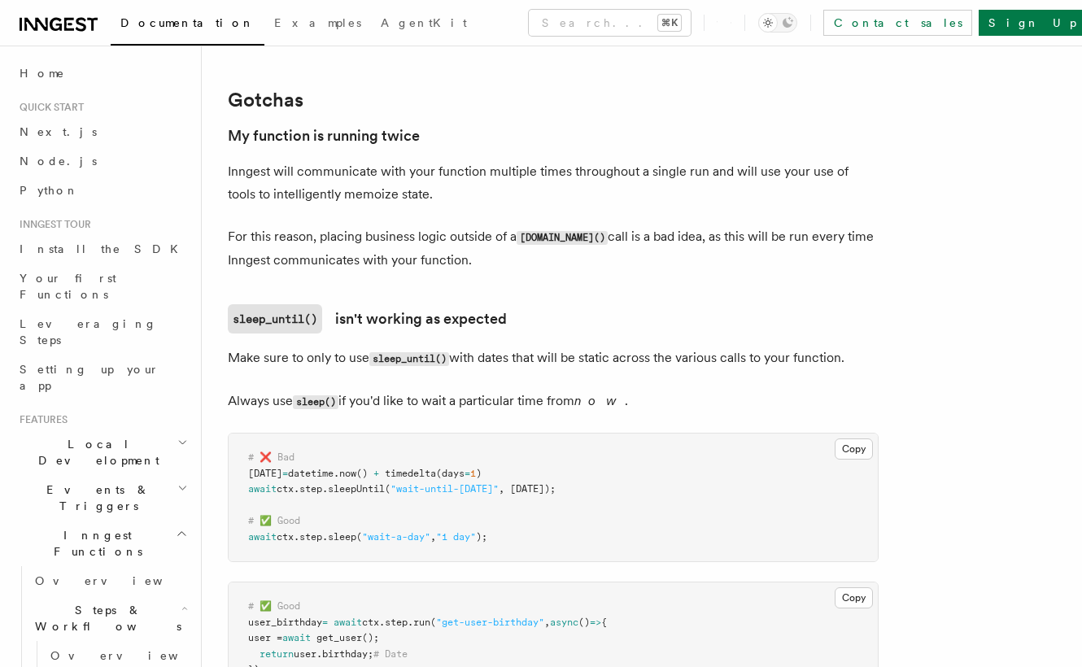
click at [795, 267] on p "For this reason, placing business logic outside of a [DOMAIN_NAME]() call is a …" at bounding box center [553, 248] width 651 height 46
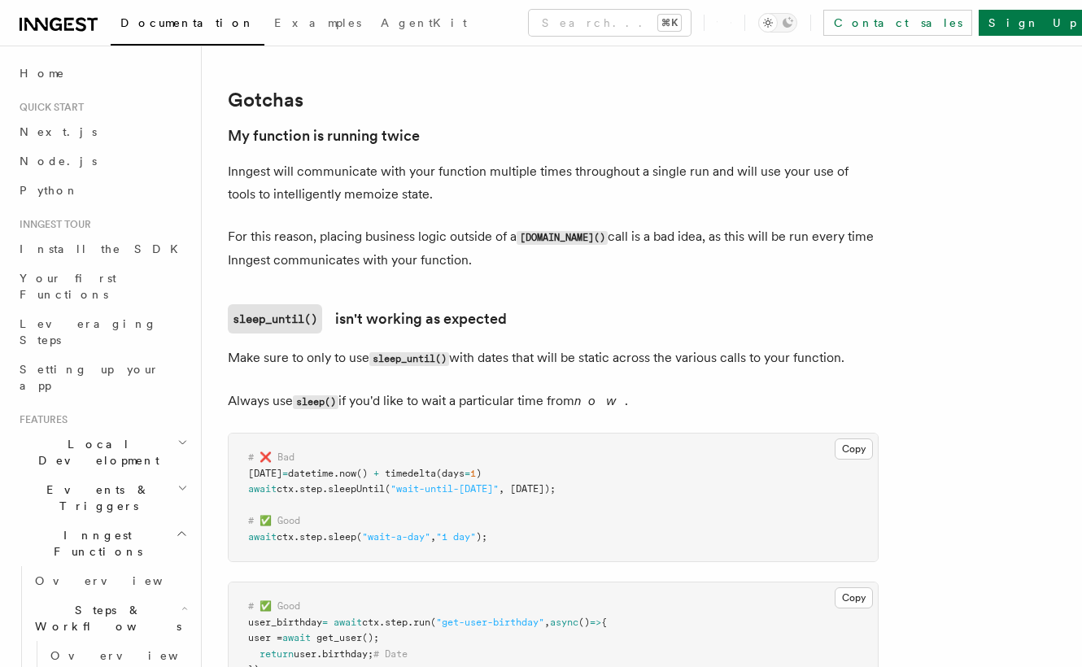
click at [794, 263] on p "For this reason, placing business logic outside of a [DOMAIN_NAME]() call is a …" at bounding box center [553, 248] width 651 height 46
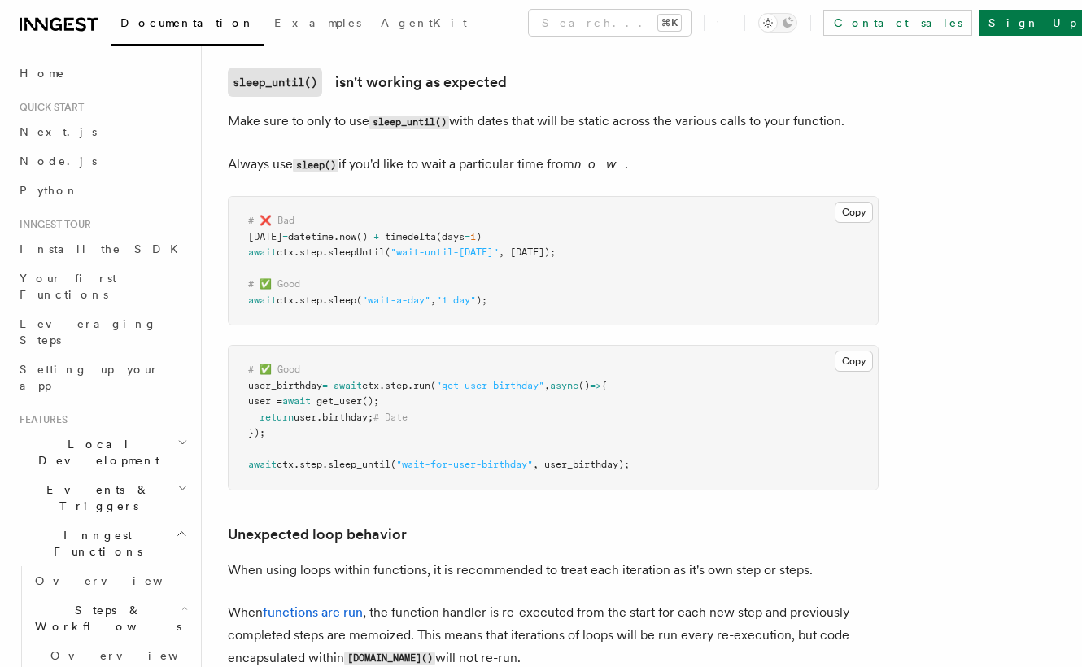
scroll to position [3675, 0]
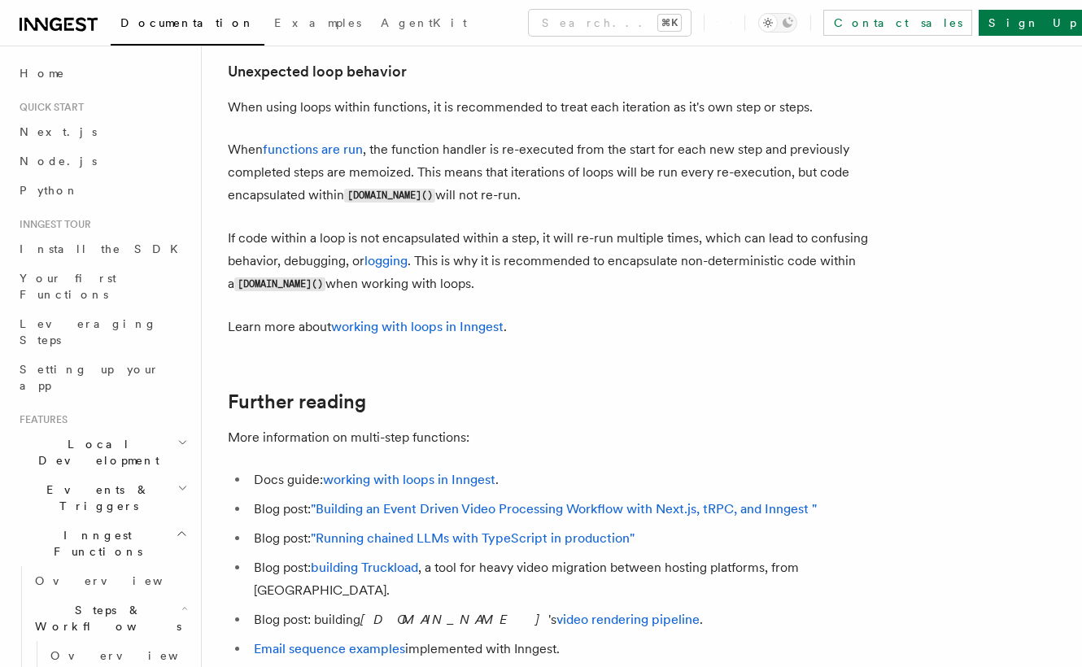
scroll to position [4125, 0]
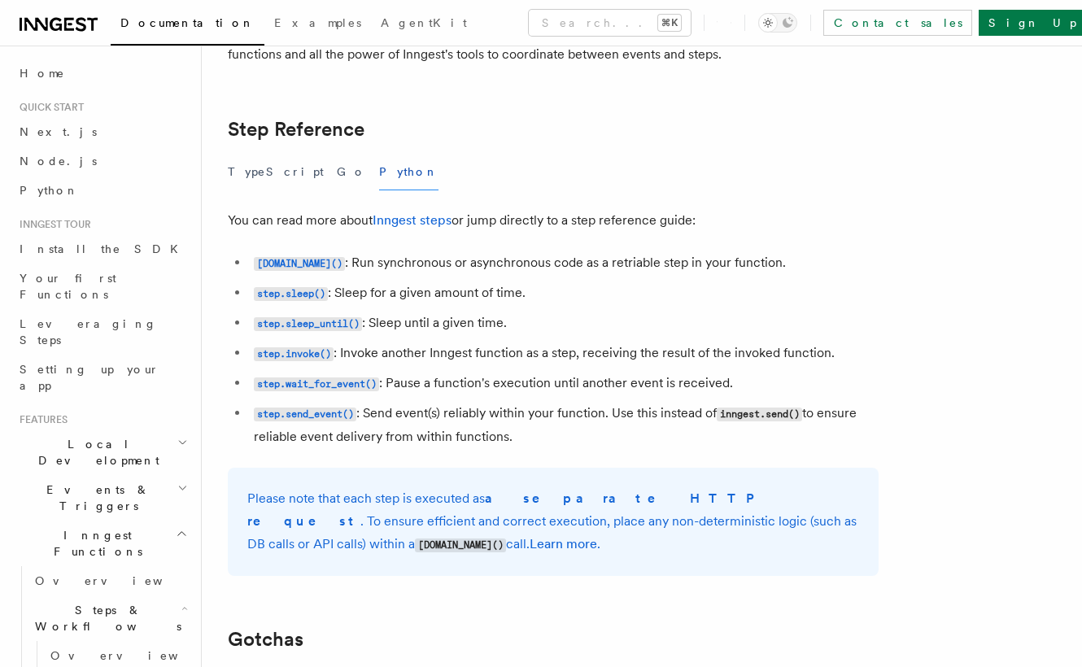
scroll to position [2879, 0]
